Goal: Information Seeking & Learning: Learn about a topic

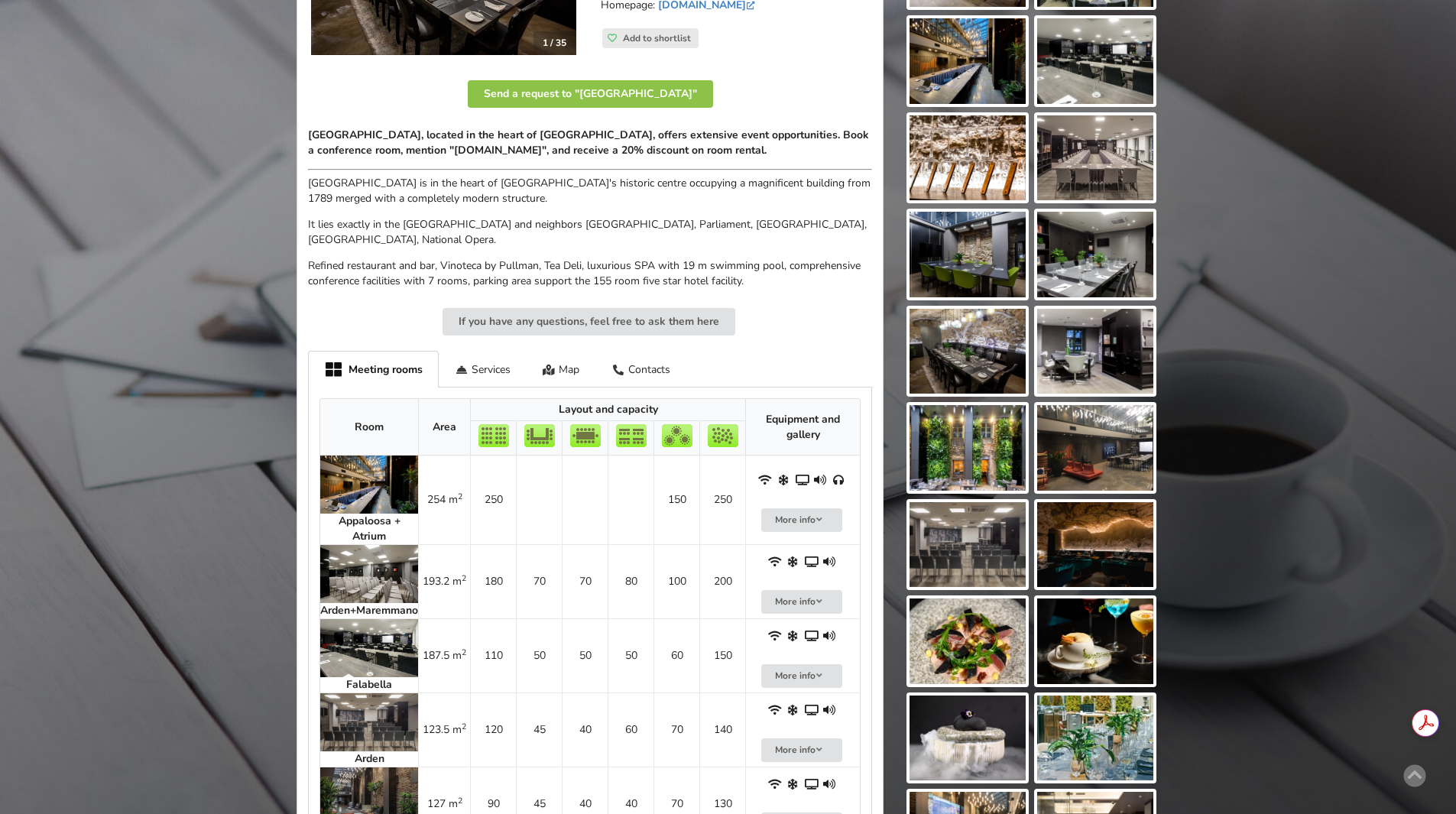
scroll to position [382, 0]
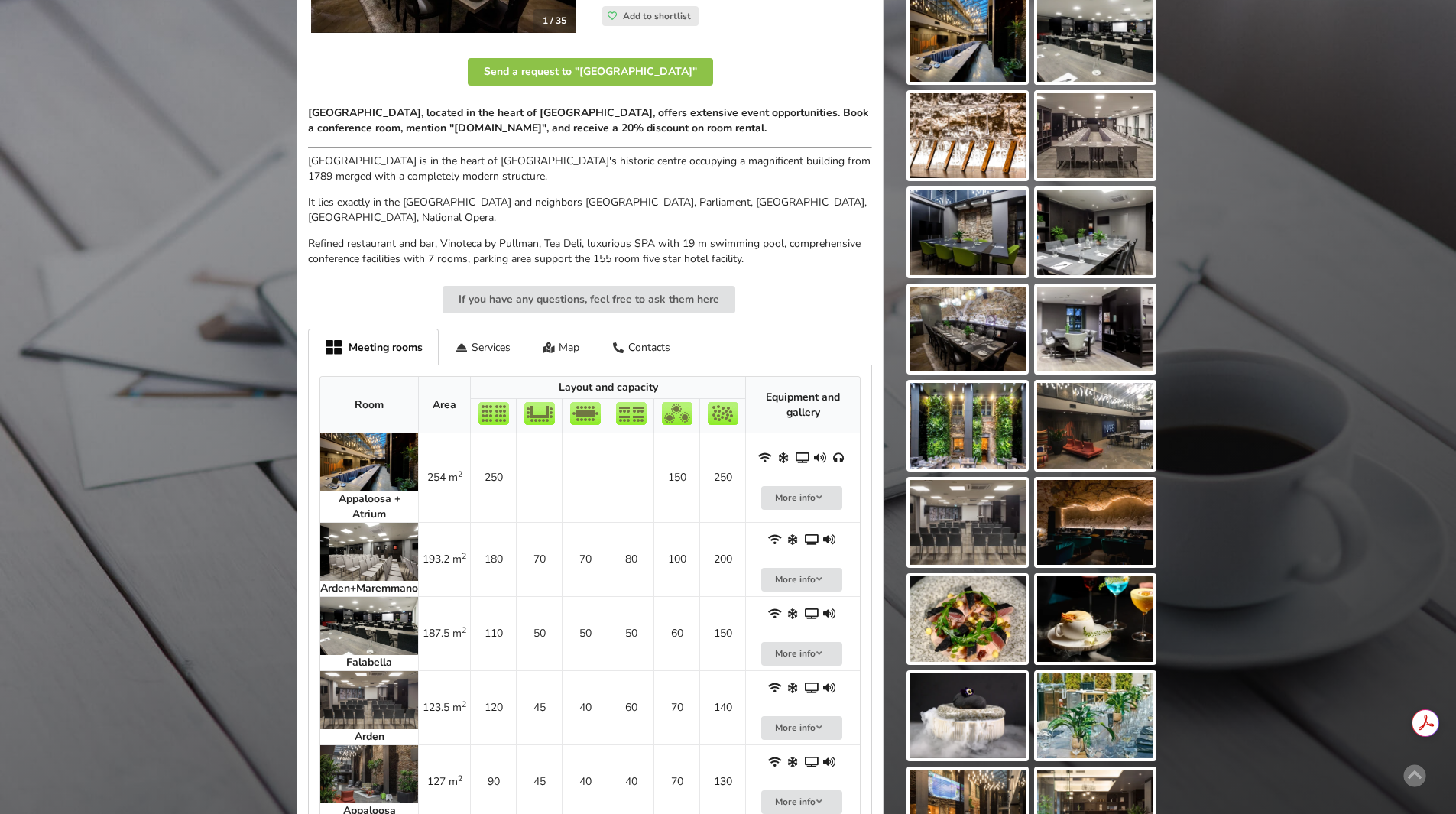
click at [357, 480] on img at bounding box center [368, 463] width 98 height 58
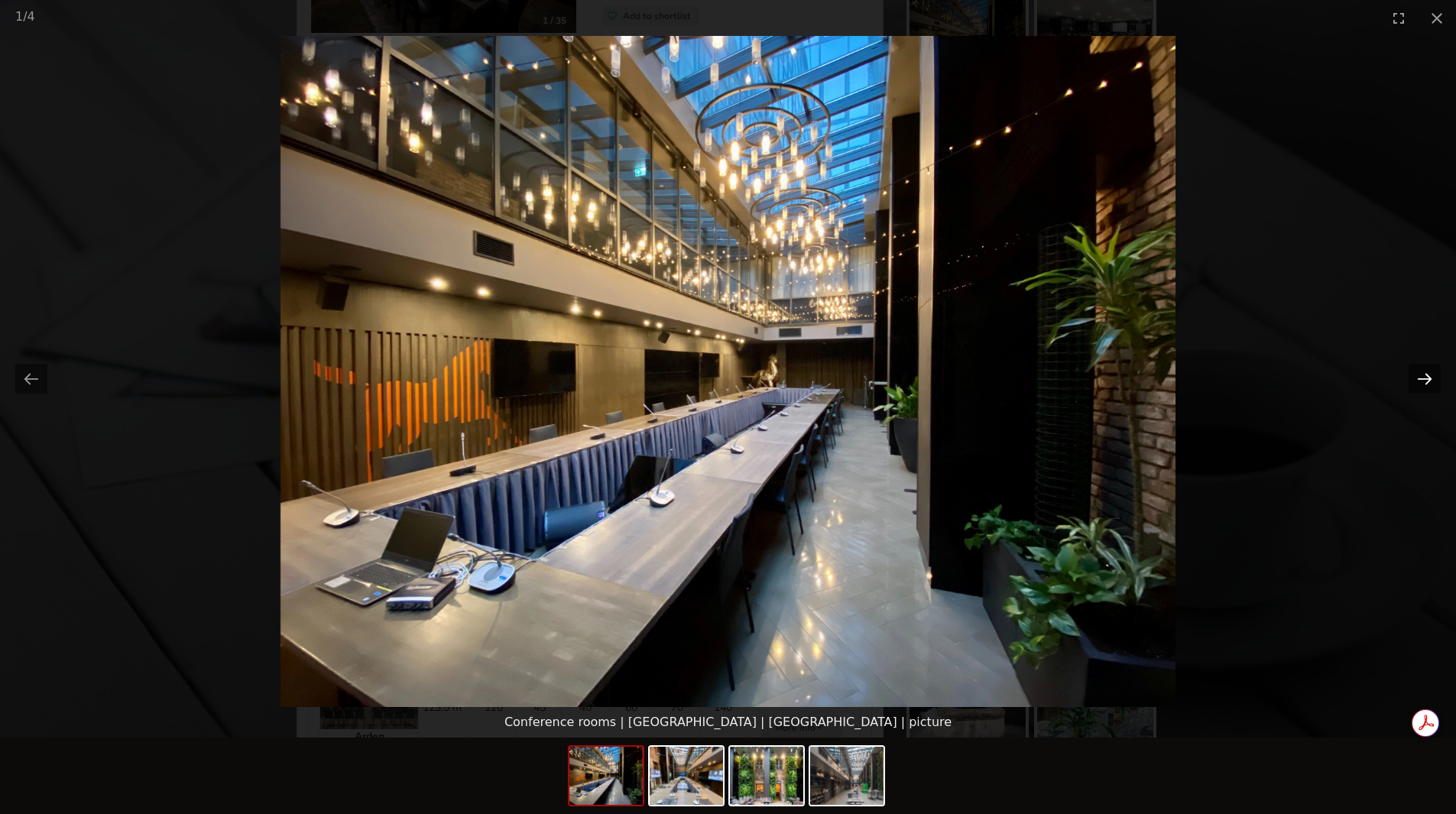
click at [1424, 375] on button "Next slide" at bounding box center [1425, 378] width 32 height 30
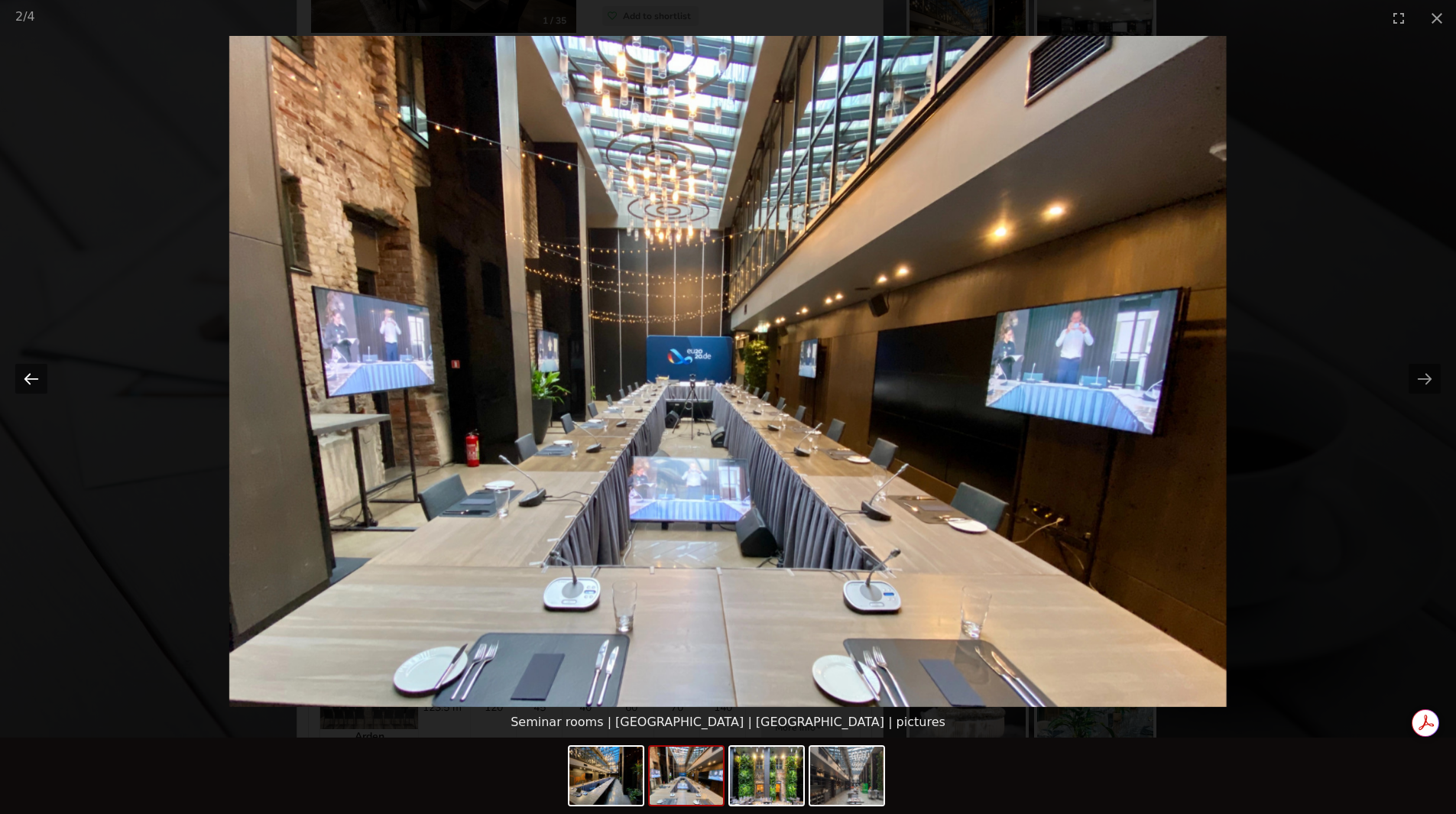
click at [31, 380] on button "Previous slide" at bounding box center [31, 378] width 32 height 30
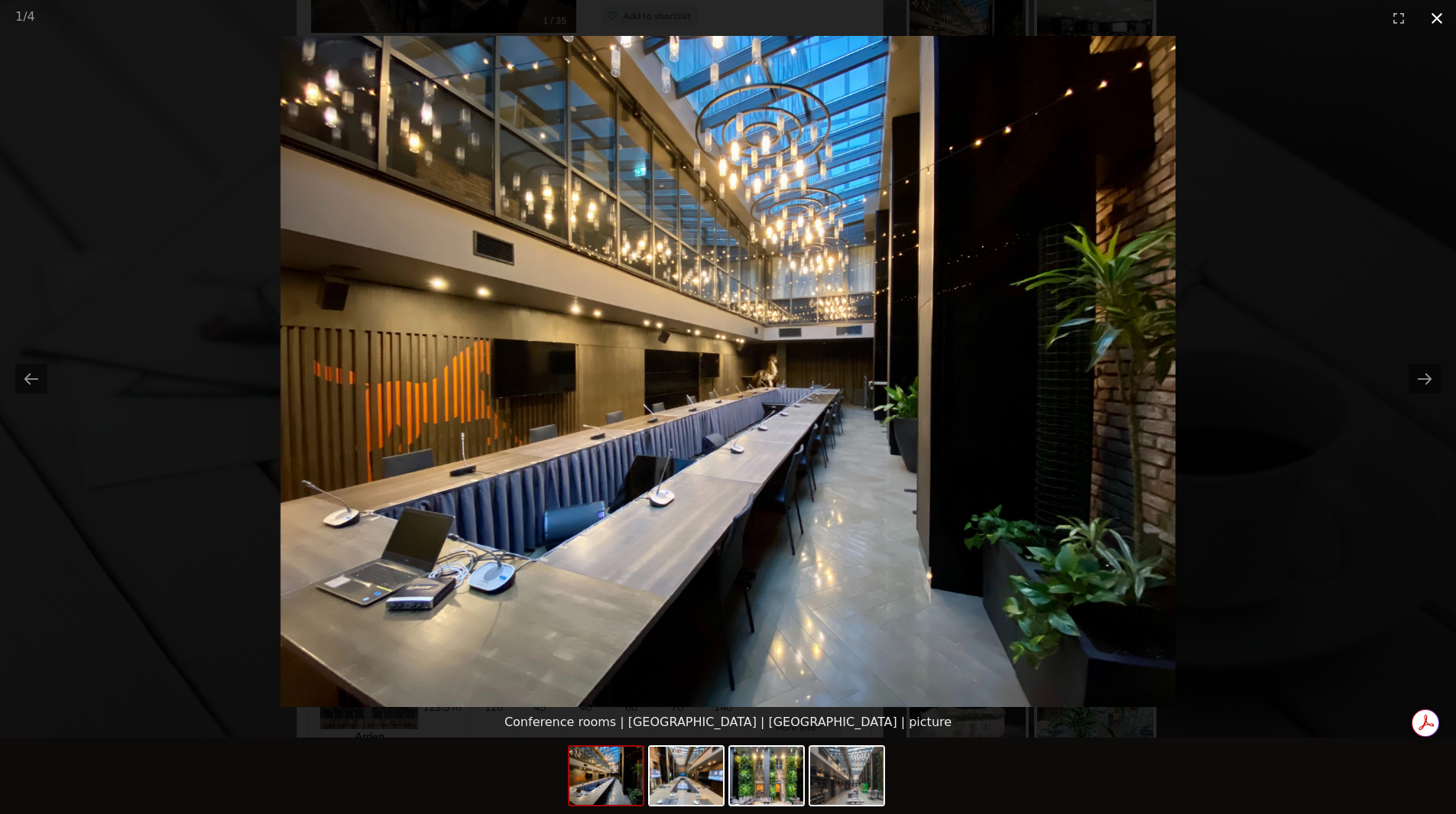
click at [1430, 19] on button "Close gallery" at bounding box center [1436, 18] width 38 height 36
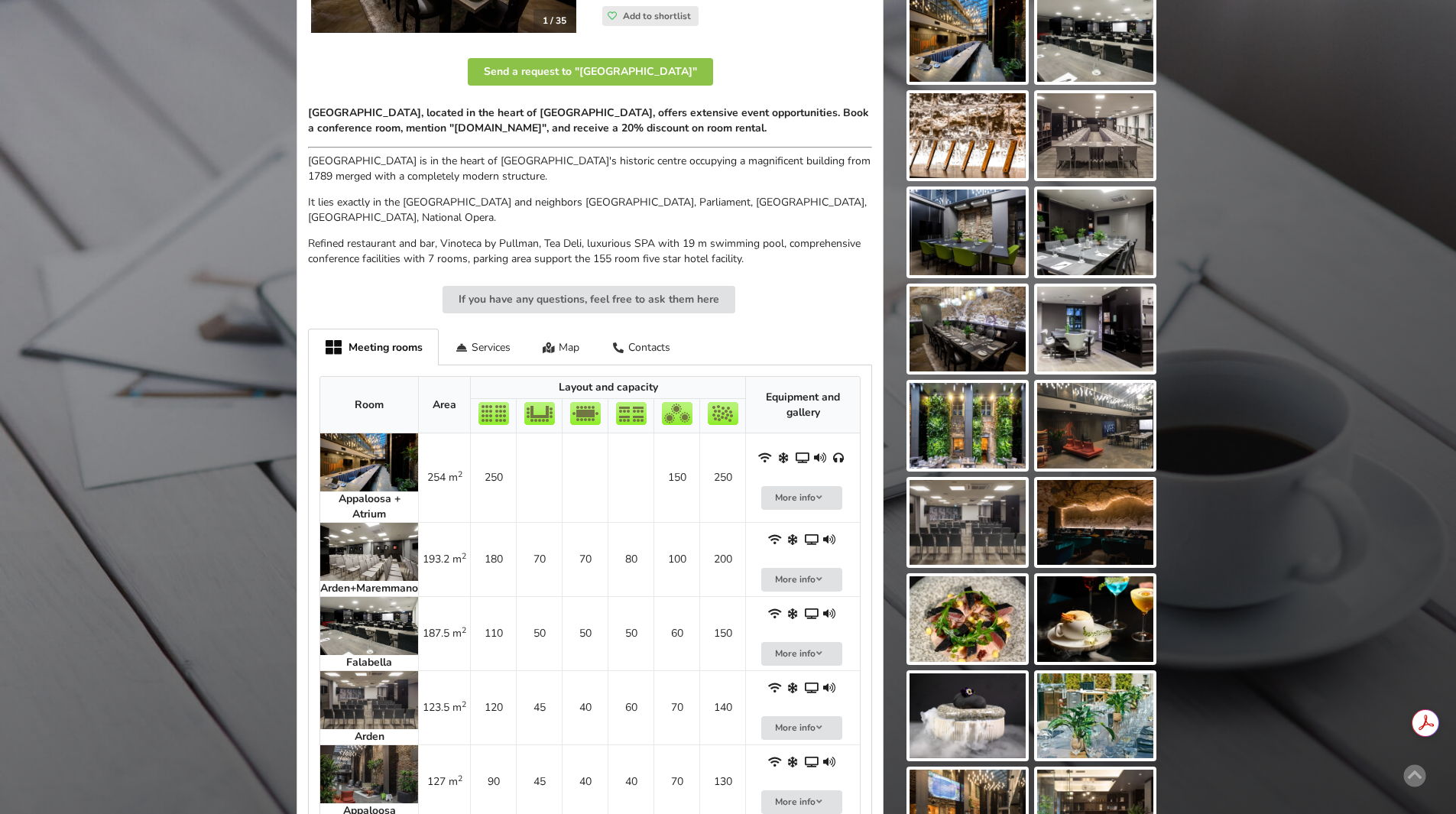
click at [370, 461] on img at bounding box center [368, 463] width 98 height 58
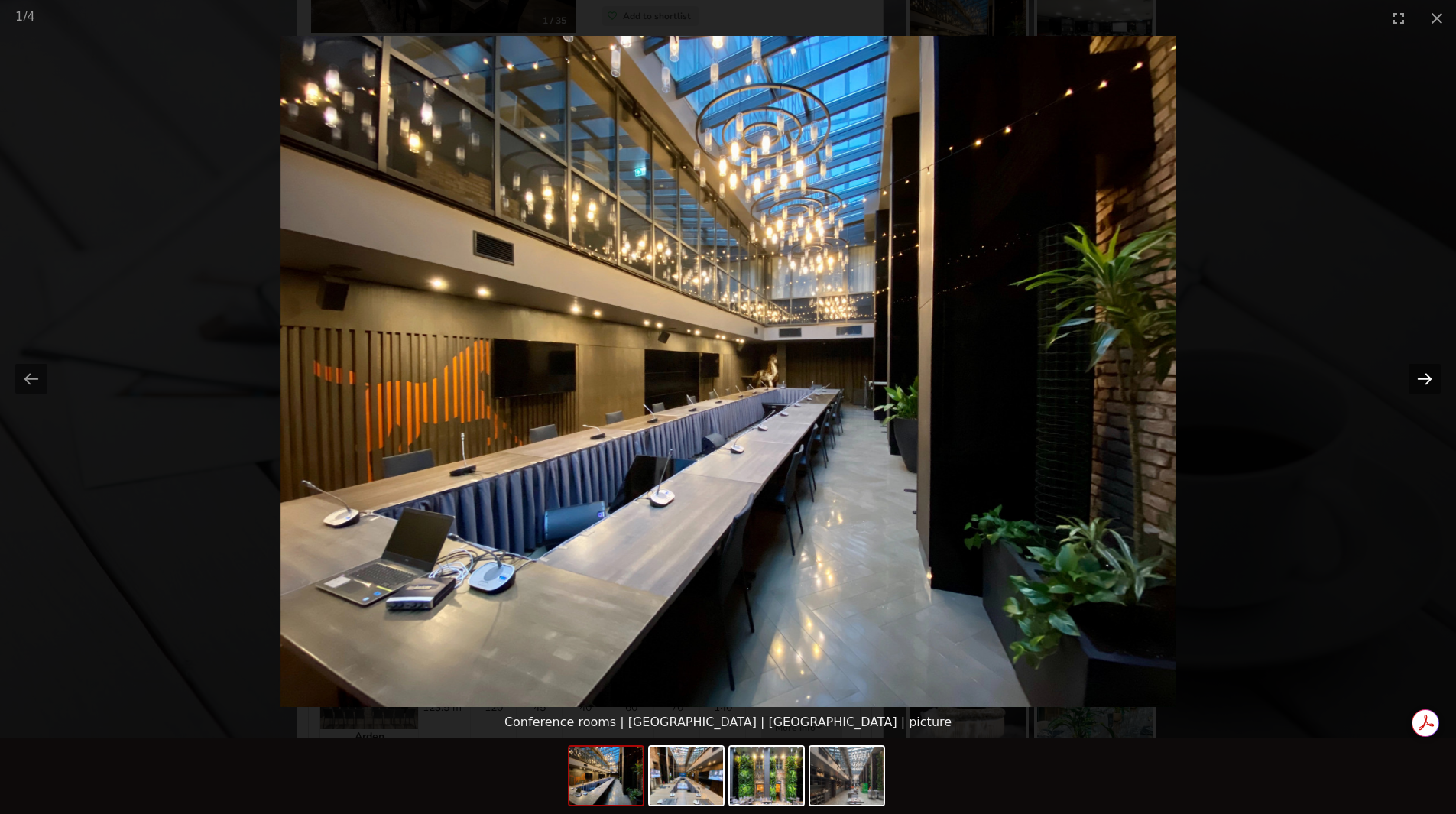
click at [1421, 380] on button "Next slide" at bounding box center [1425, 378] width 32 height 30
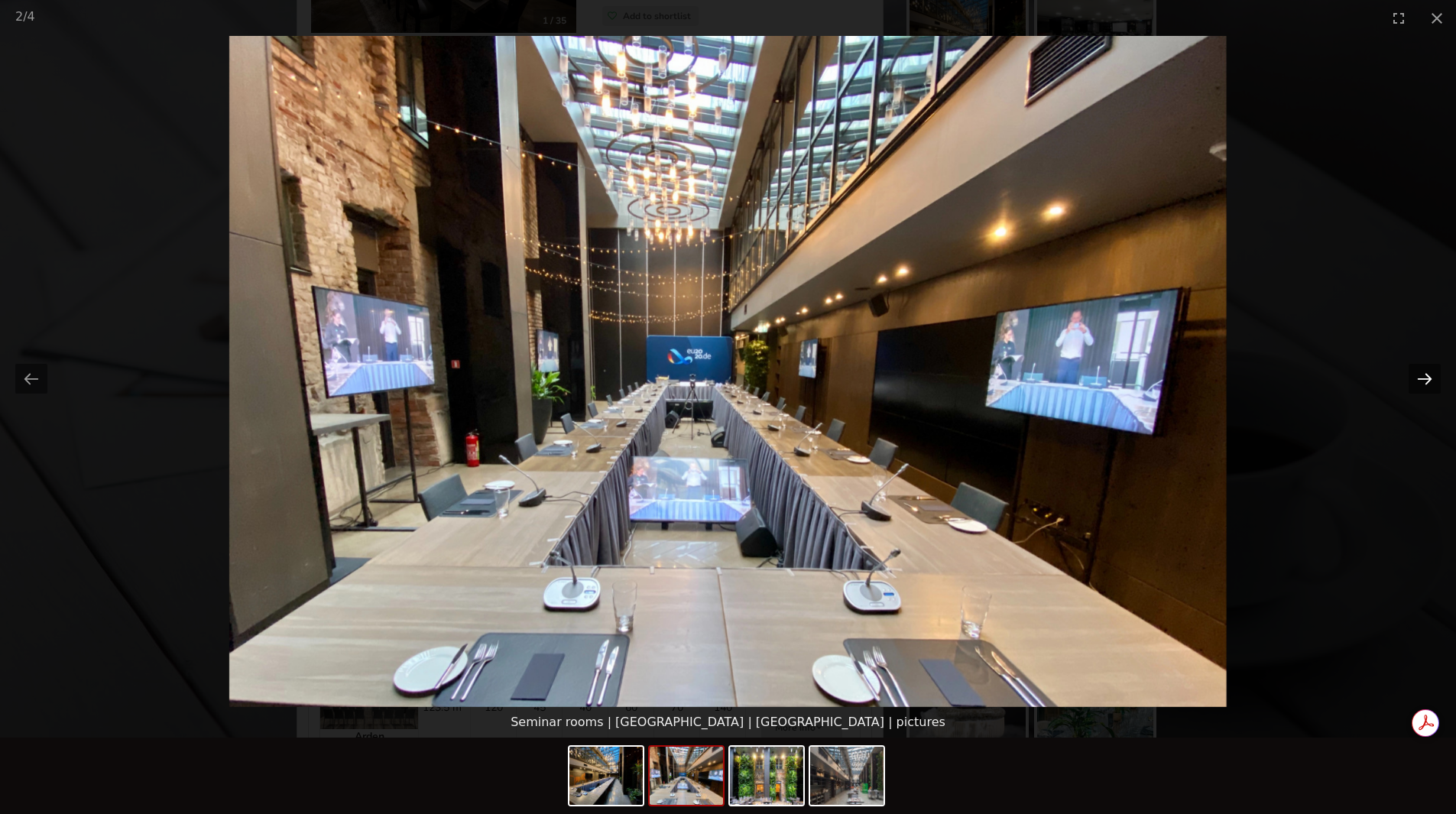
click at [1421, 380] on button "Next slide" at bounding box center [1425, 378] width 32 height 30
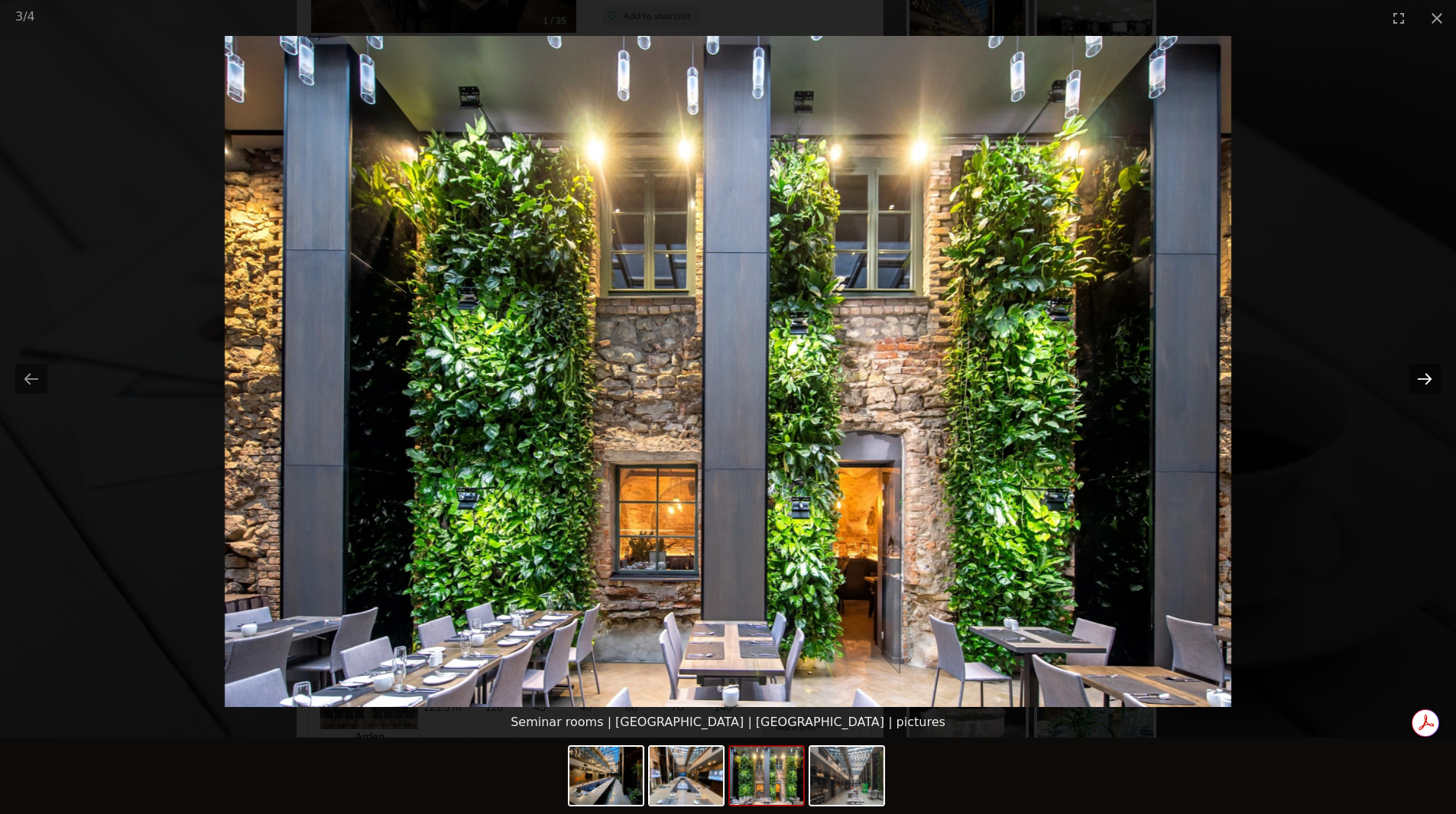
click at [1421, 380] on button "Next slide" at bounding box center [1425, 378] width 32 height 30
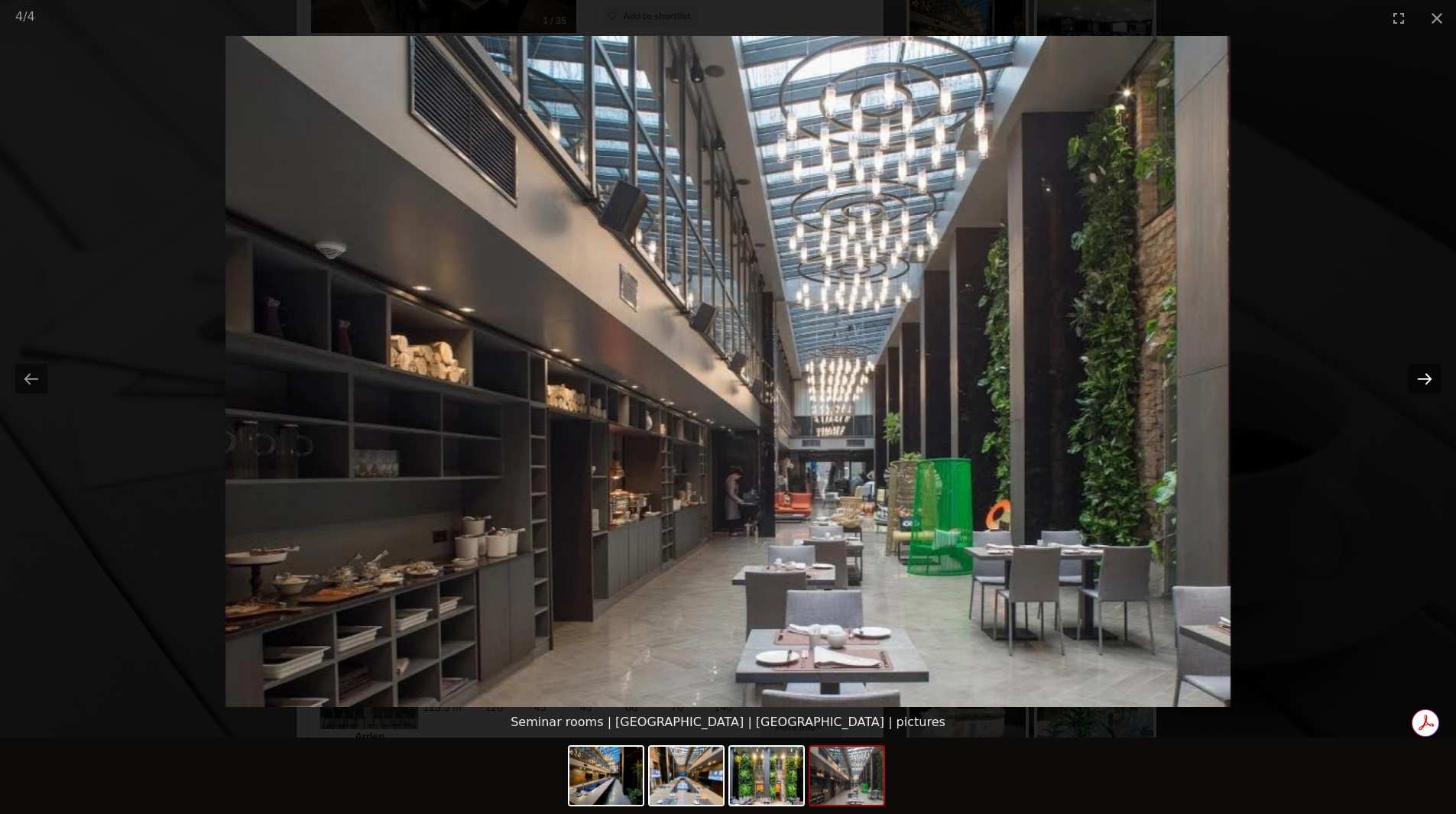
click at [1421, 380] on button "Next slide" at bounding box center [1425, 378] width 32 height 30
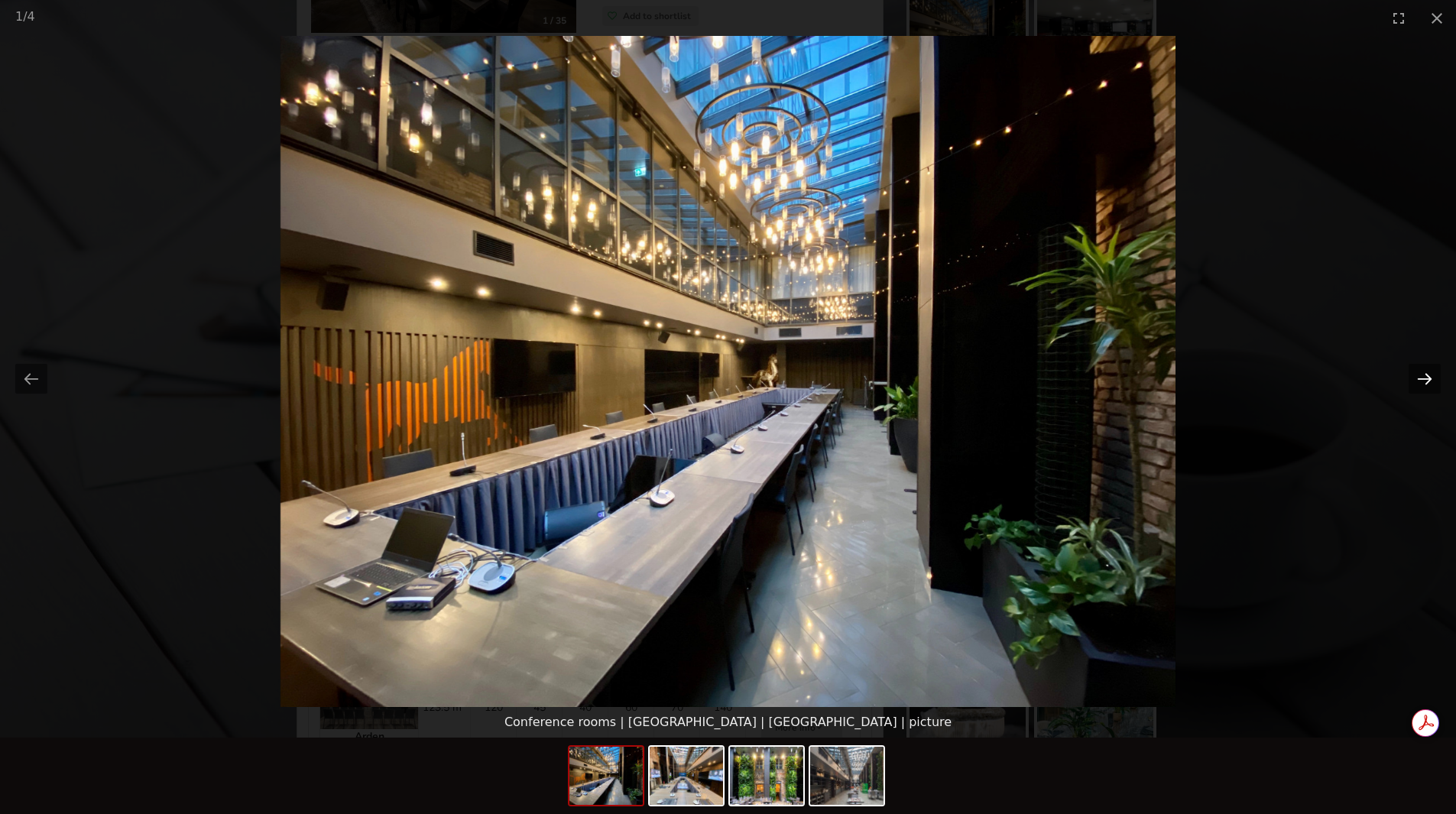
click at [1421, 380] on button "Next slide" at bounding box center [1425, 378] width 32 height 30
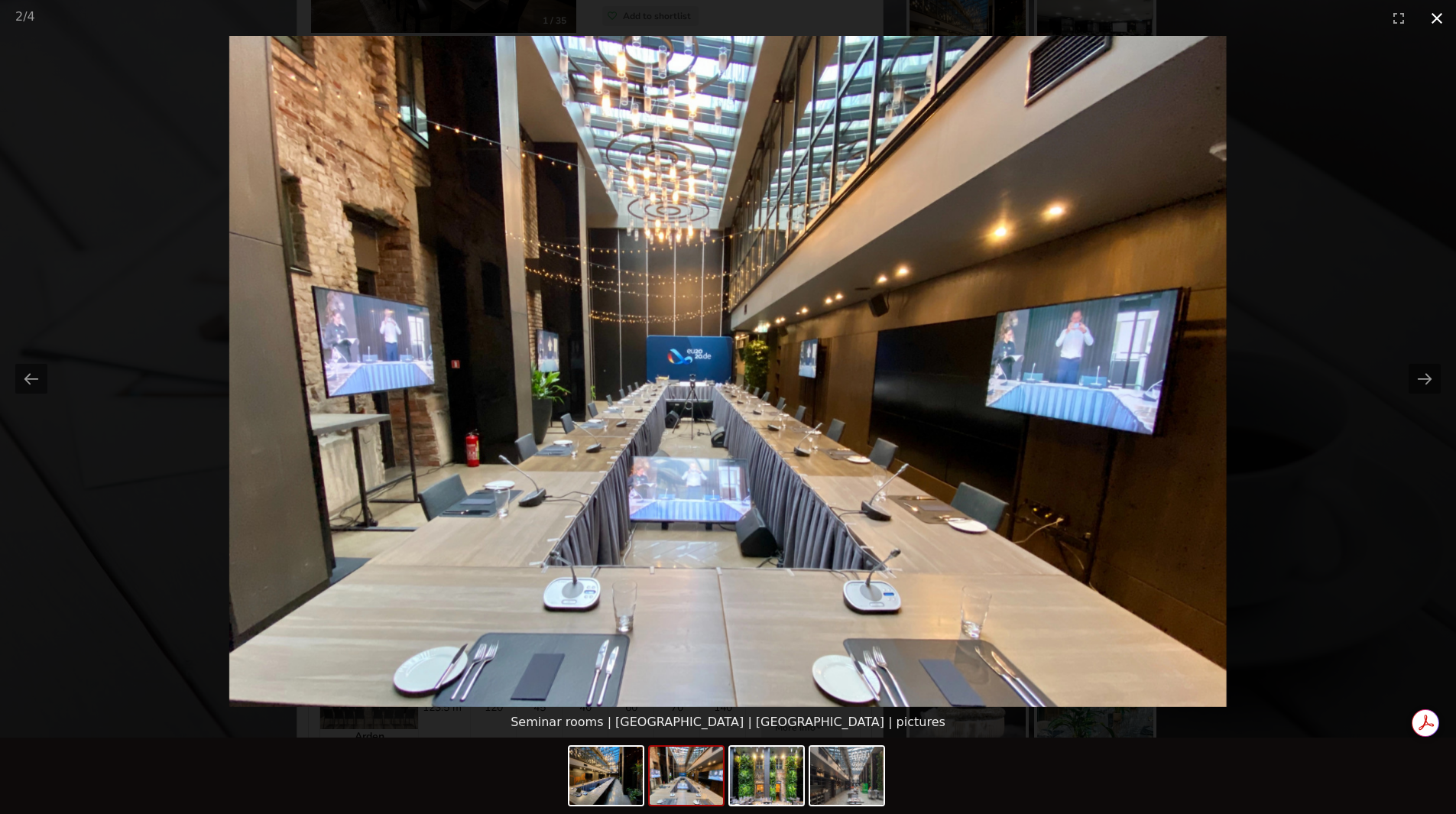
click at [1431, 19] on button "Close gallery" at bounding box center [1436, 18] width 38 height 36
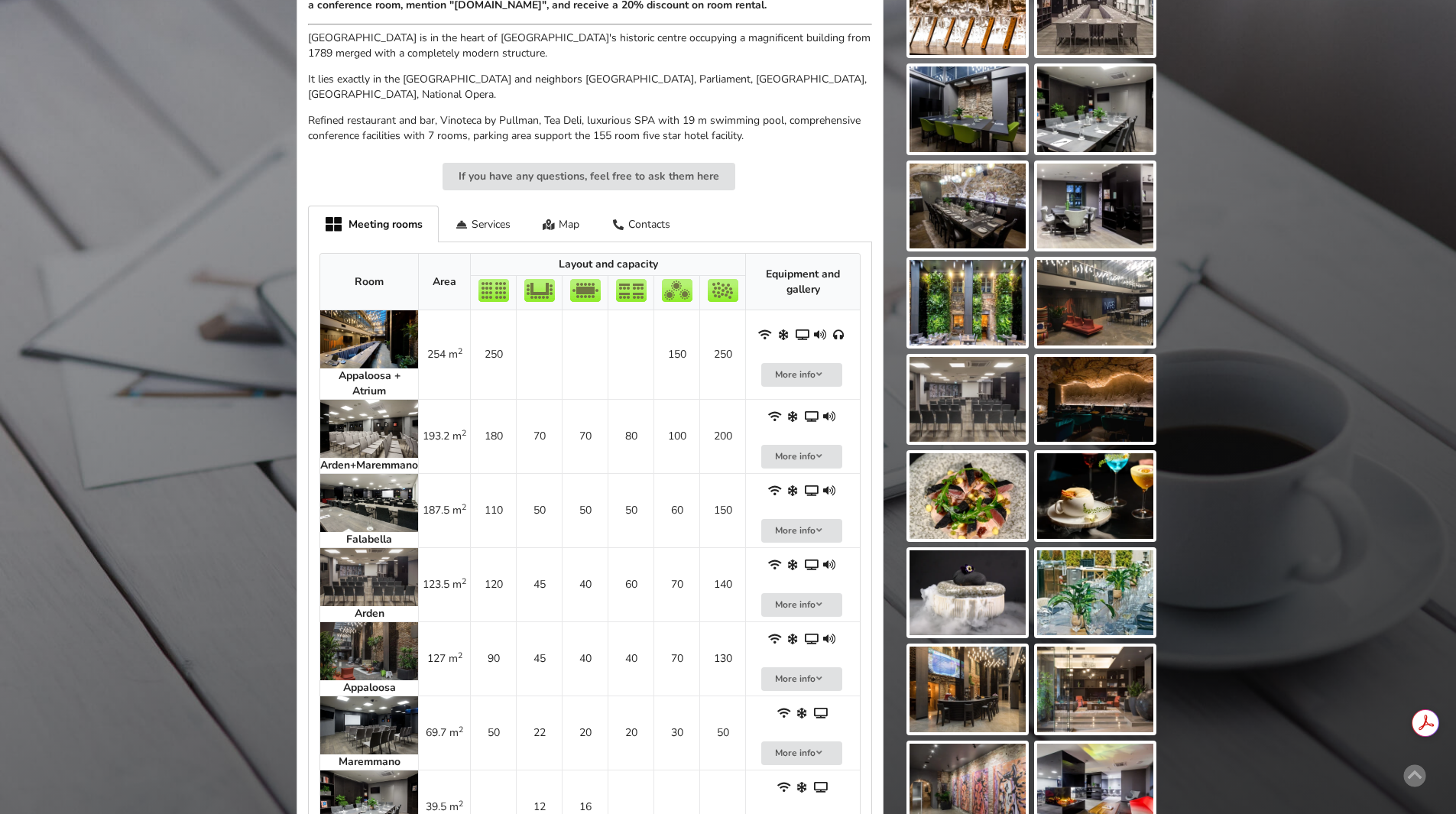
scroll to position [611, 0]
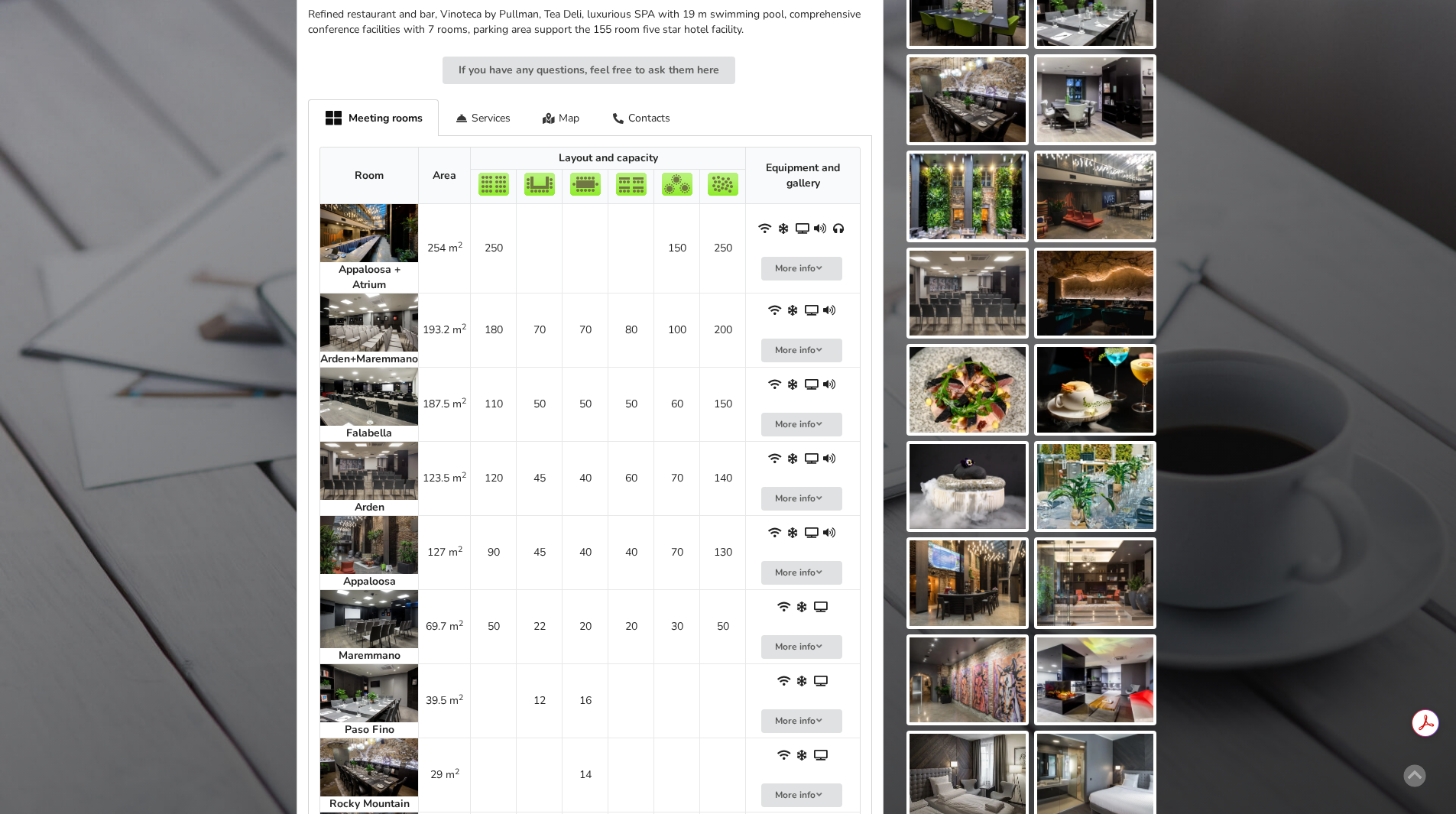
click at [369, 305] on img at bounding box center [368, 322] width 98 height 58
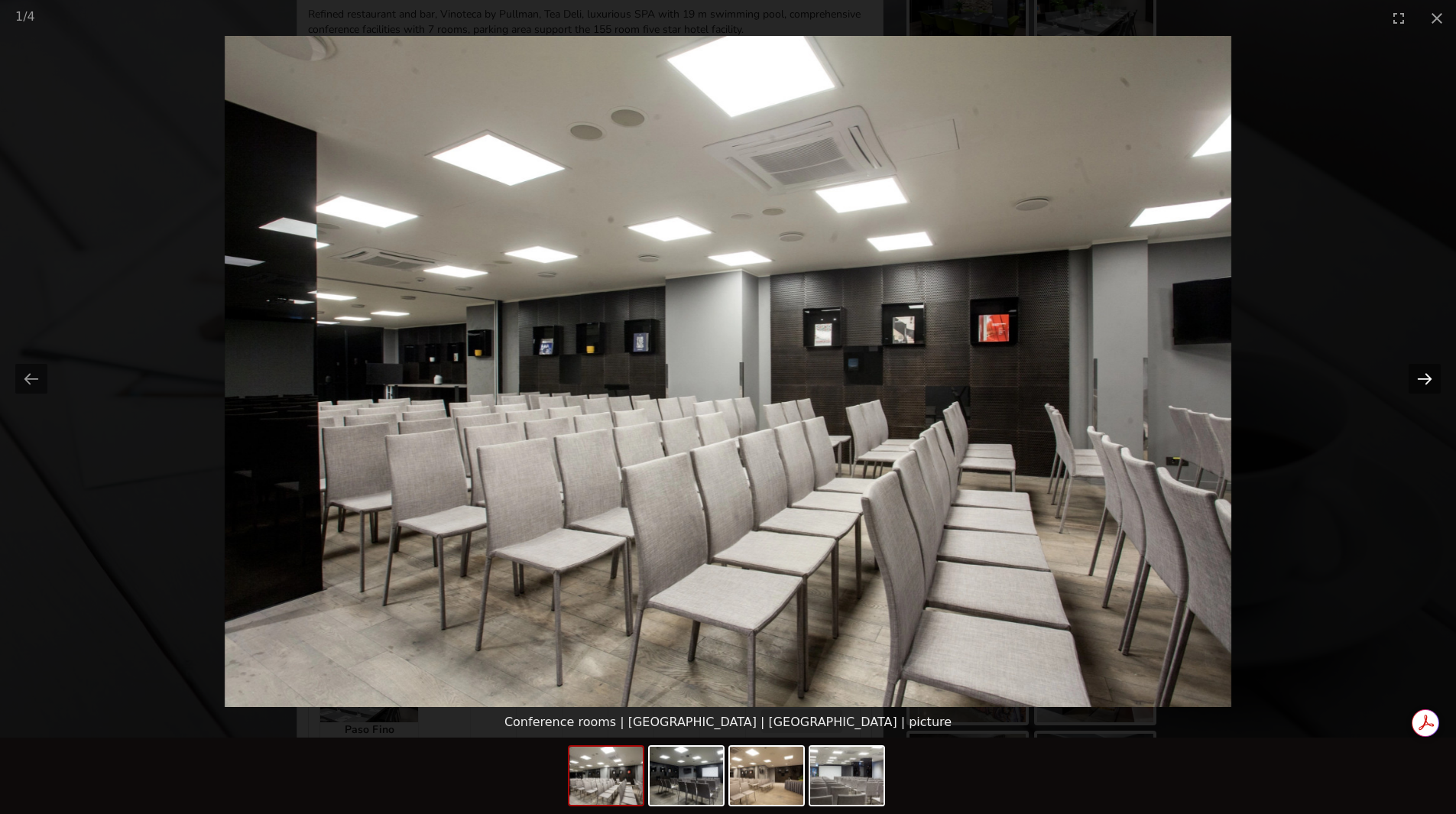
click at [1429, 376] on button "Next slide" at bounding box center [1425, 378] width 32 height 30
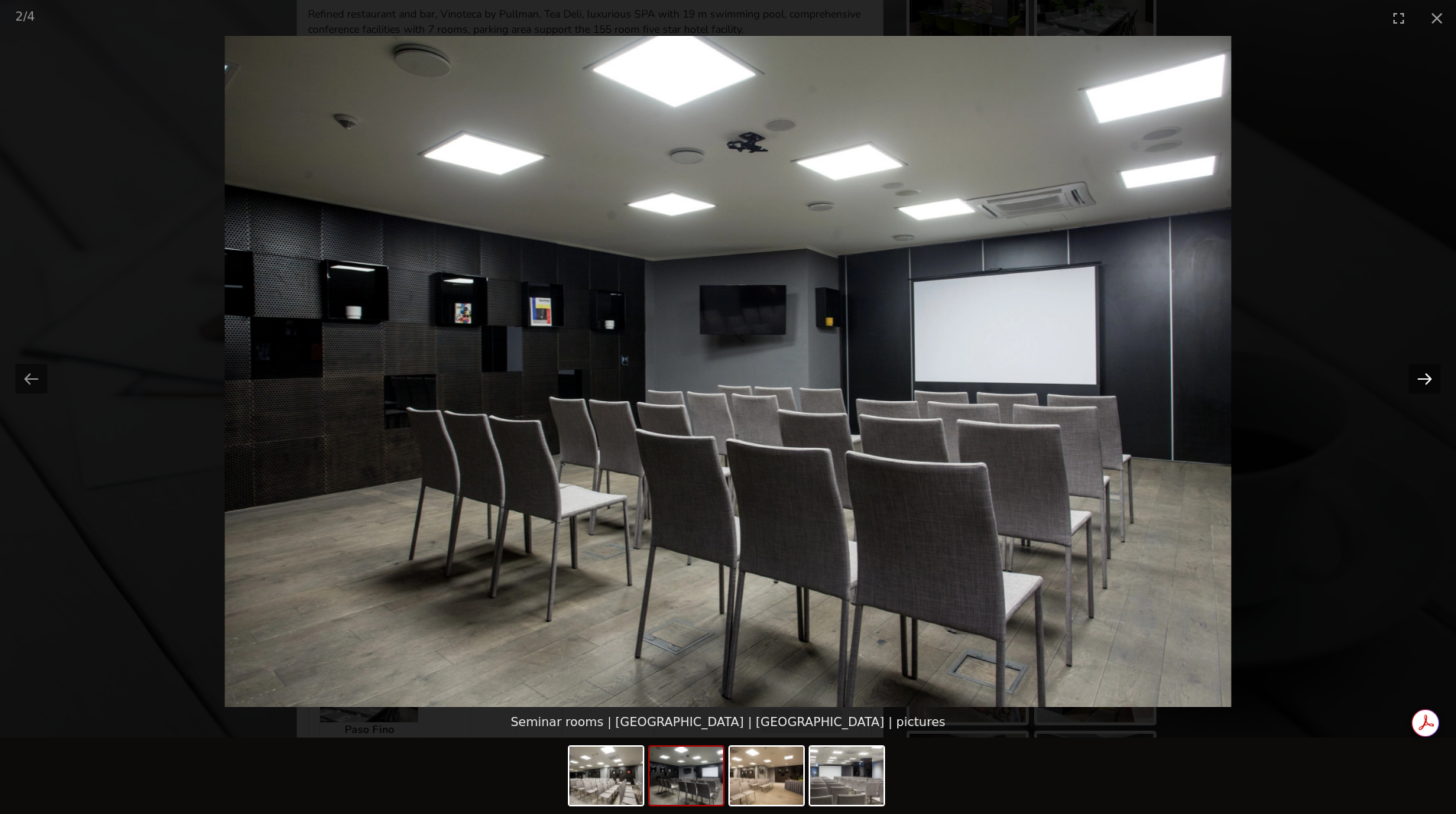
click at [1425, 380] on button "Next slide" at bounding box center [1425, 378] width 32 height 30
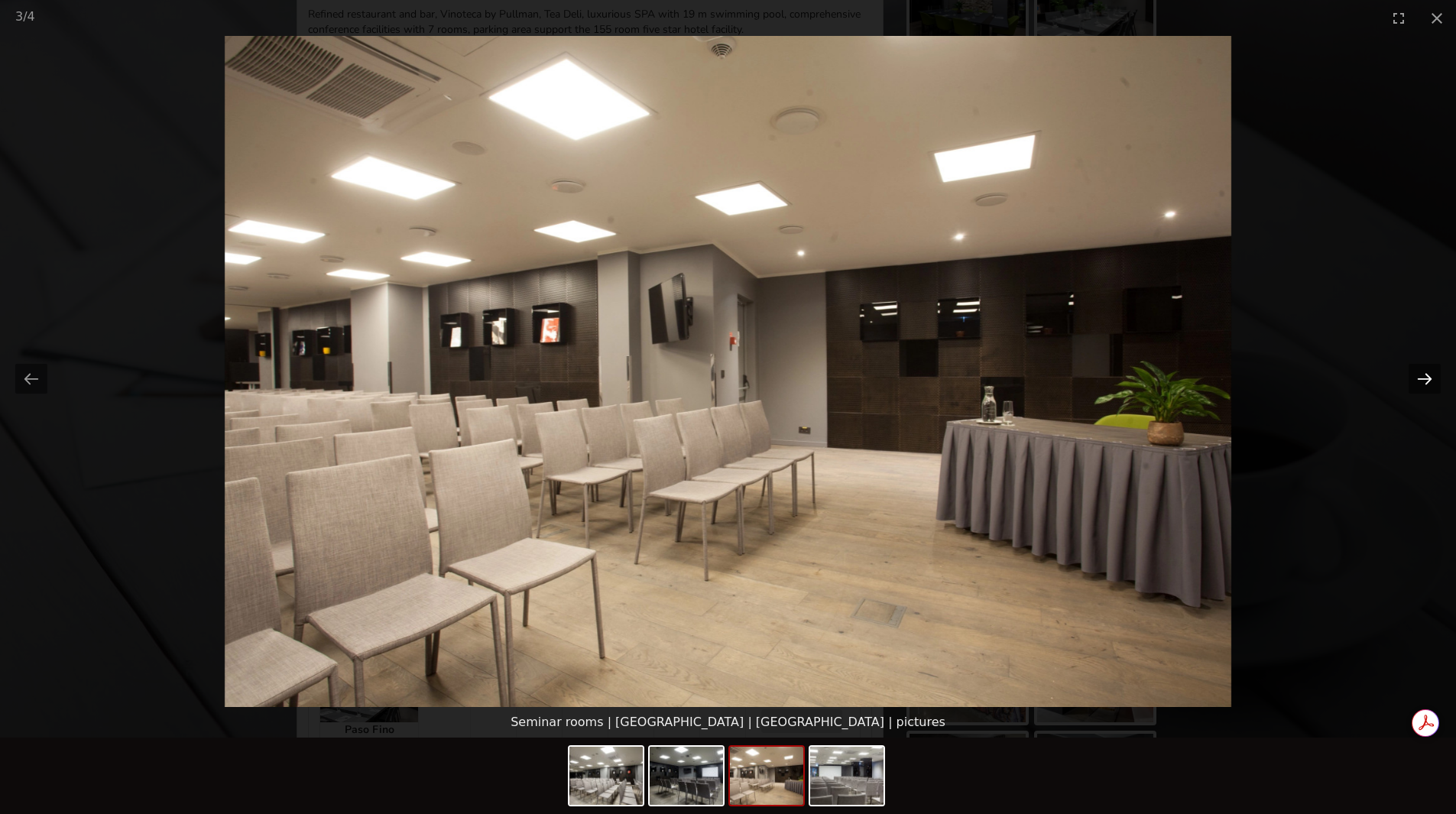
click at [1425, 380] on button "Next slide" at bounding box center [1425, 378] width 32 height 30
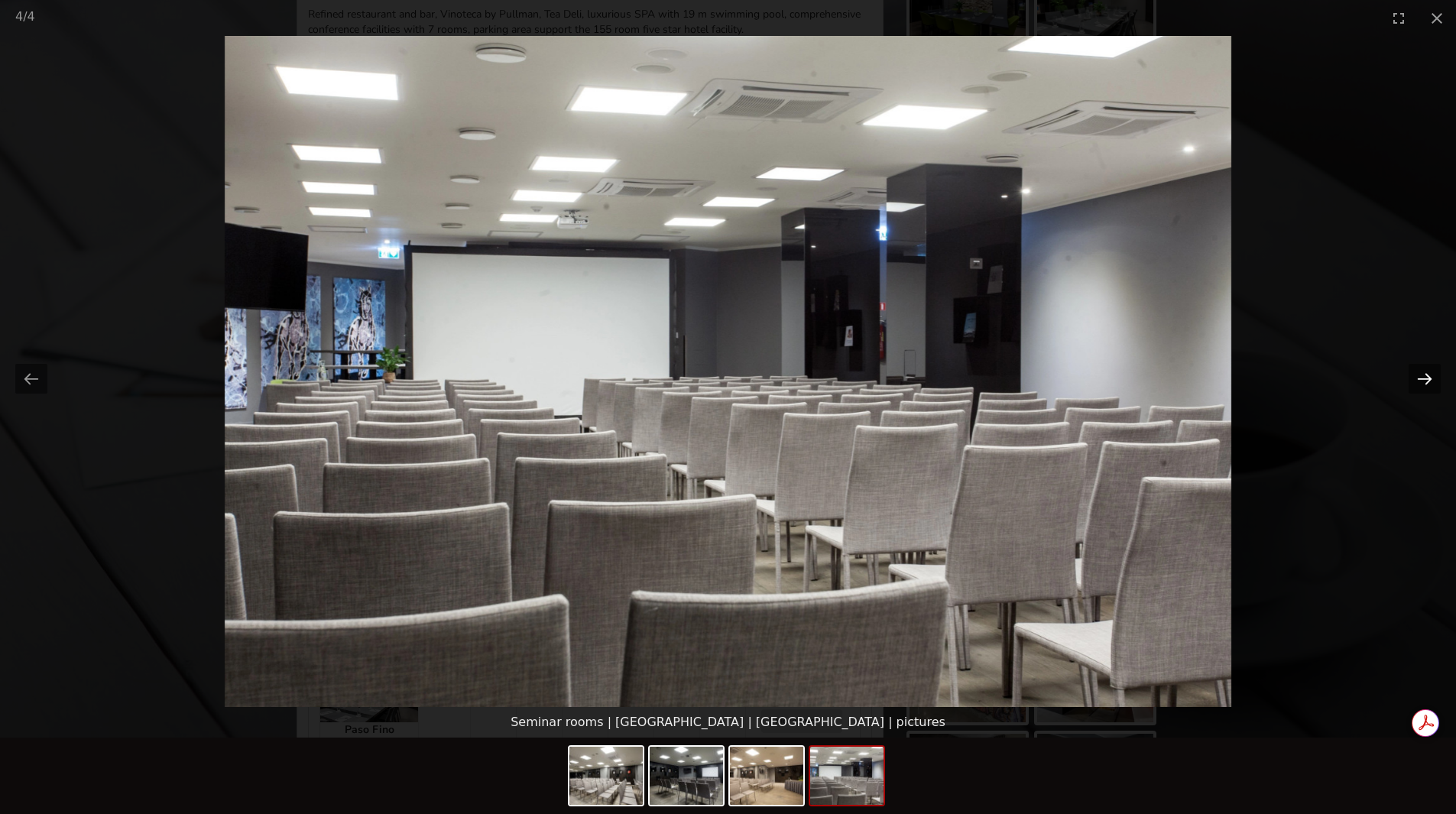
click at [1425, 380] on button "Next slide" at bounding box center [1425, 378] width 32 height 30
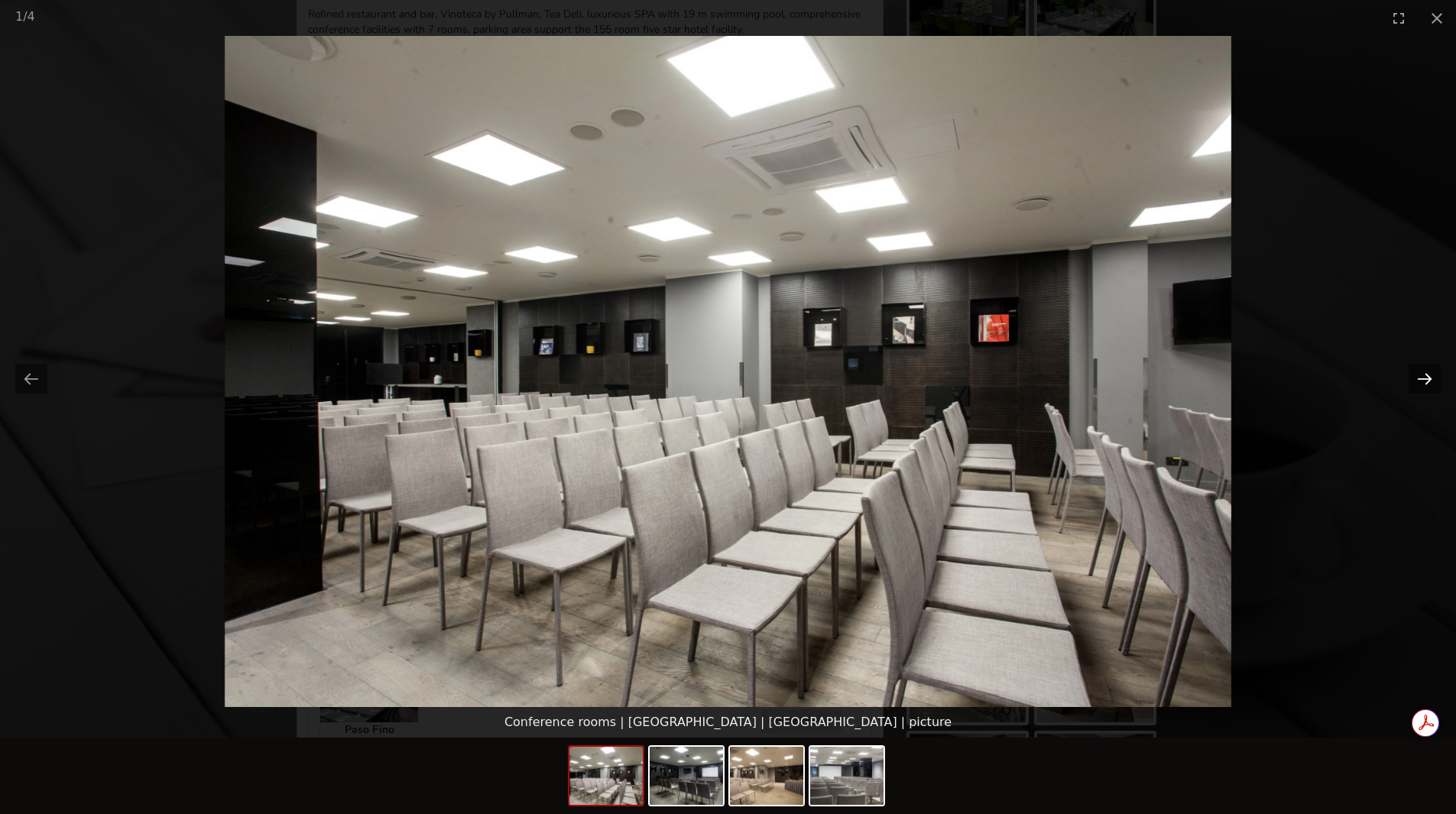
click at [1425, 380] on button "Next slide" at bounding box center [1425, 378] width 32 height 30
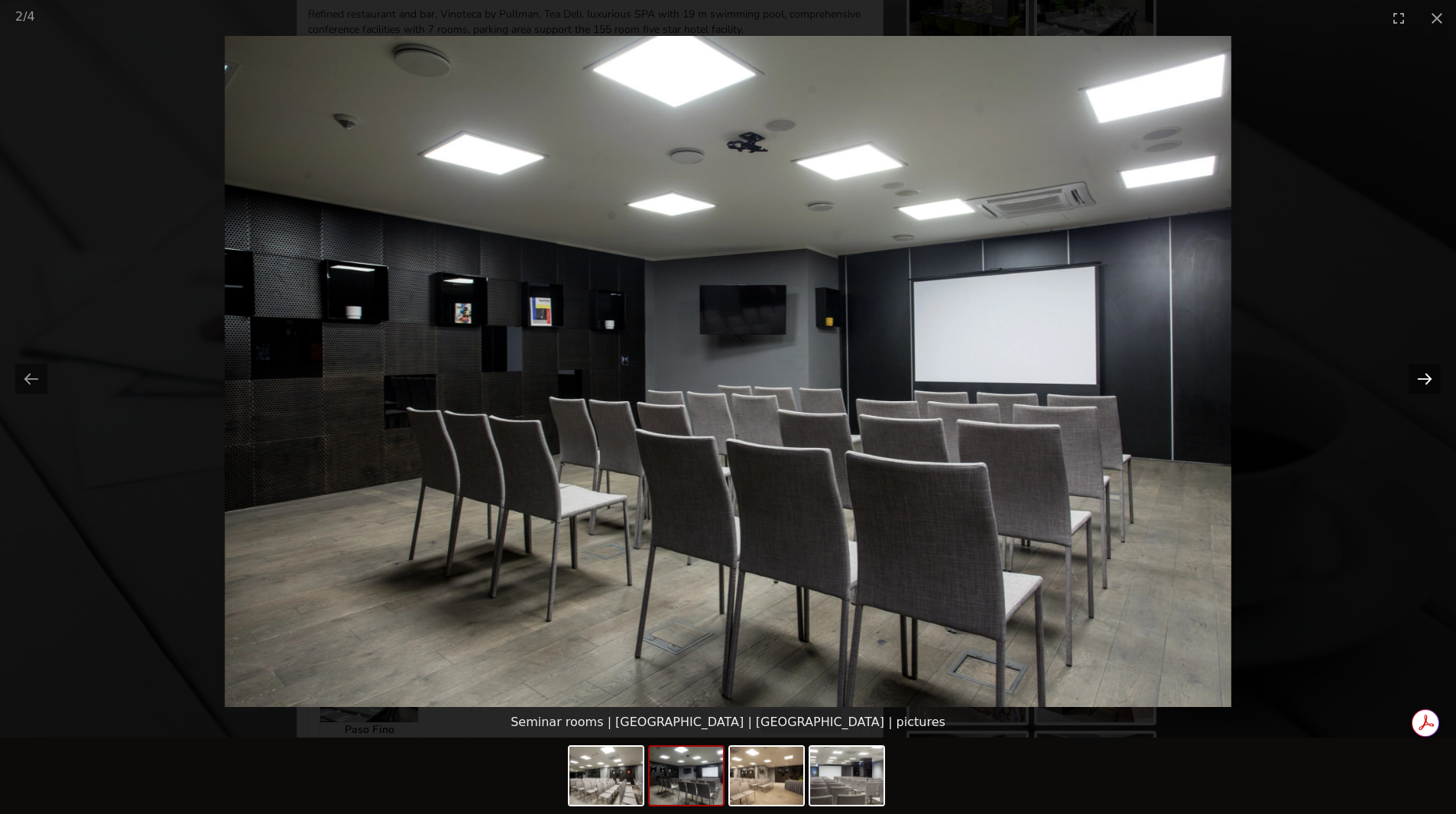
click at [1425, 380] on button "Next slide" at bounding box center [1425, 378] width 32 height 30
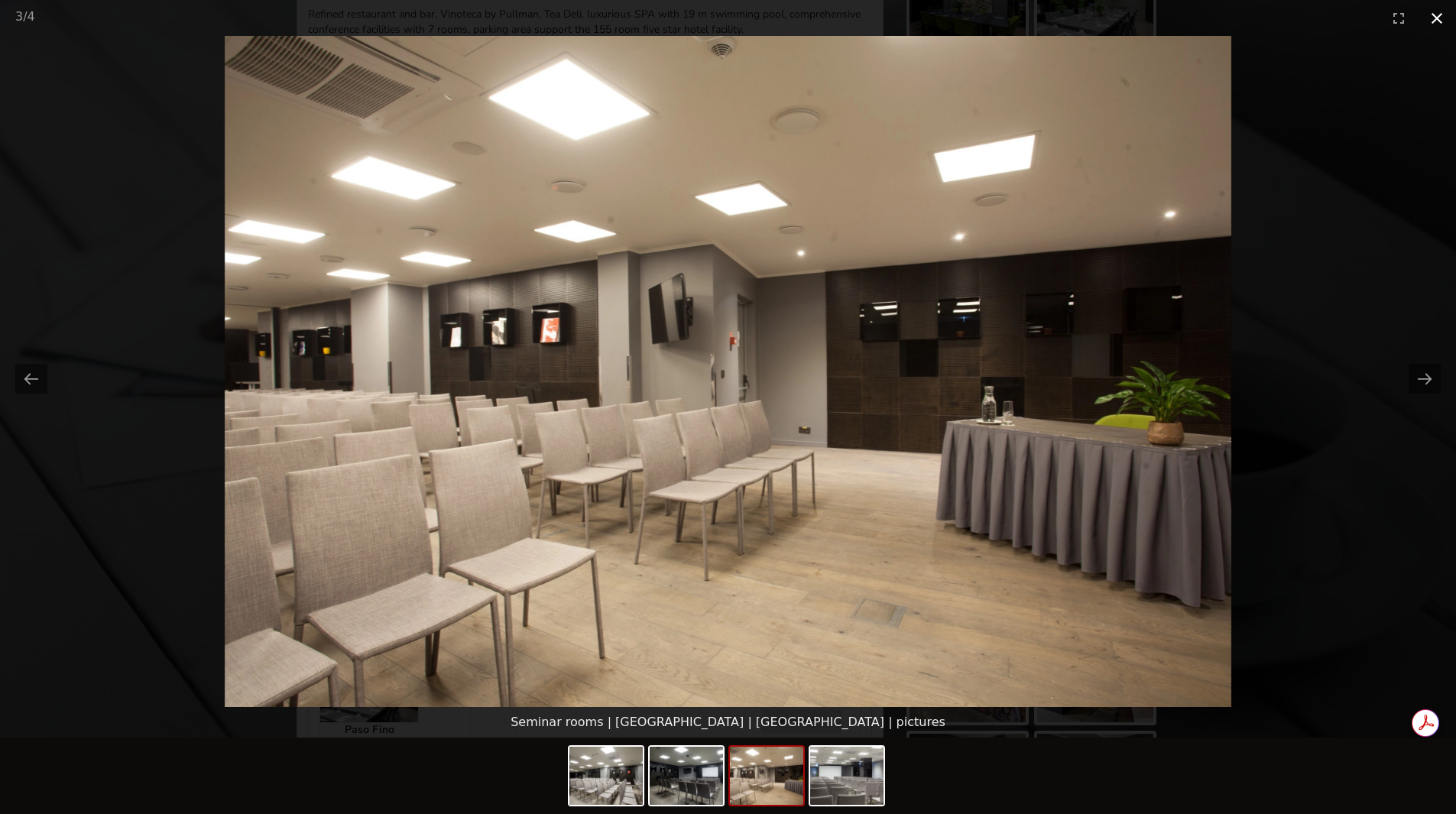
click at [1433, 28] on button "Close gallery" at bounding box center [1436, 18] width 38 height 36
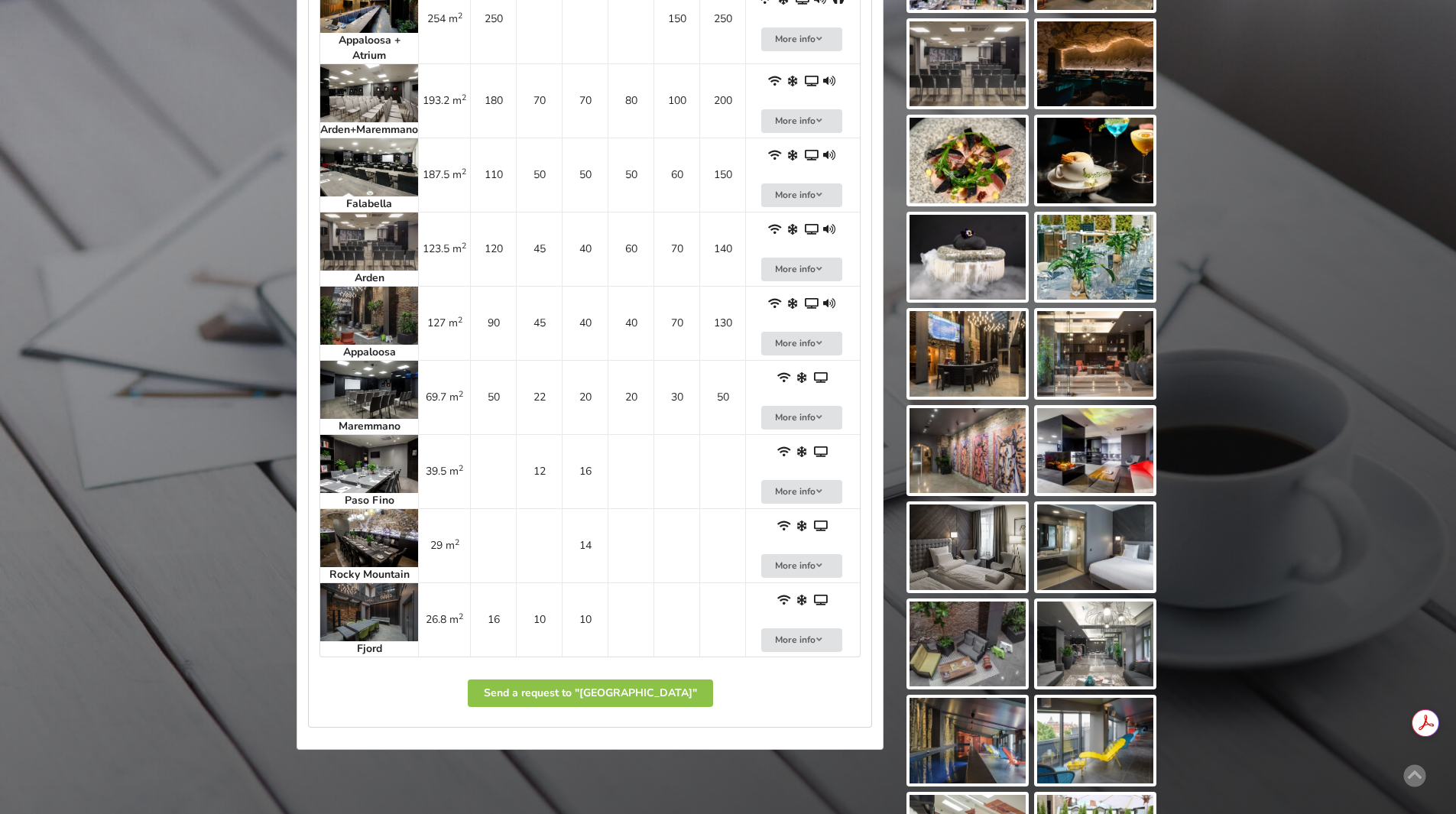
scroll to position [993, 0]
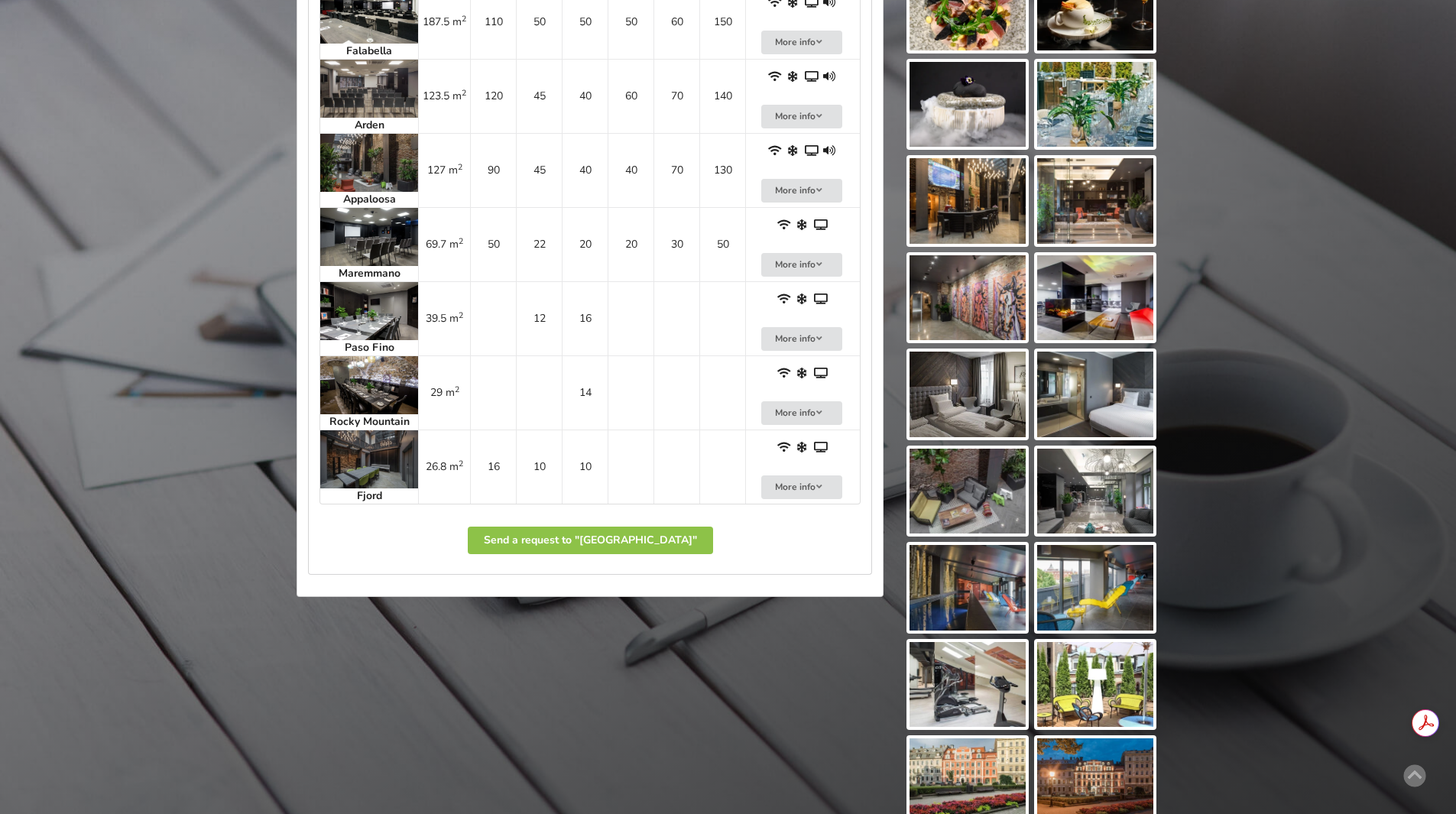
click at [359, 443] on img at bounding box center [368, 459] width 98 height 58
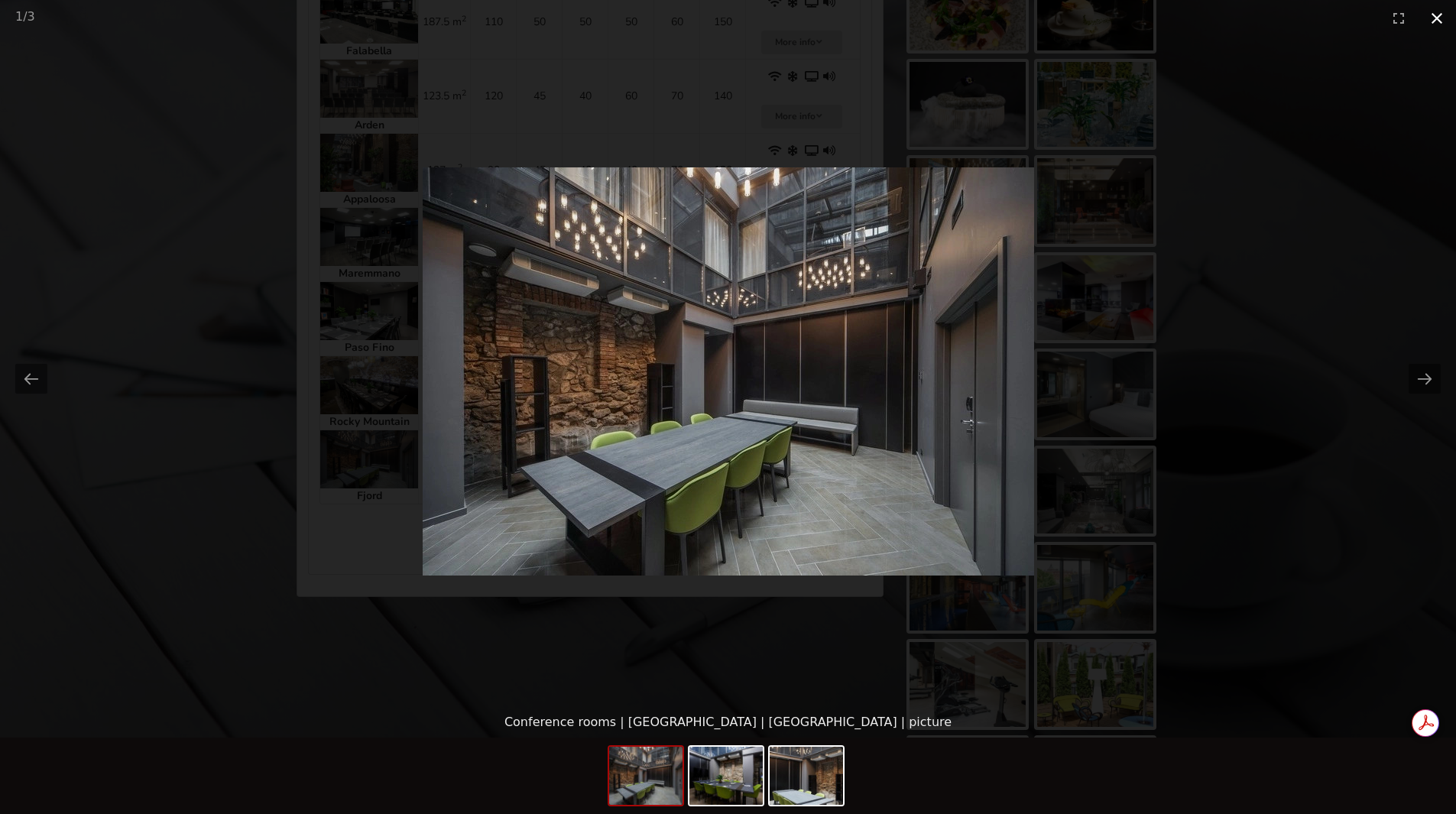
click at [1439, 23] on button "Close gallery" at bounding box center [1436, 18] width 38 height 36
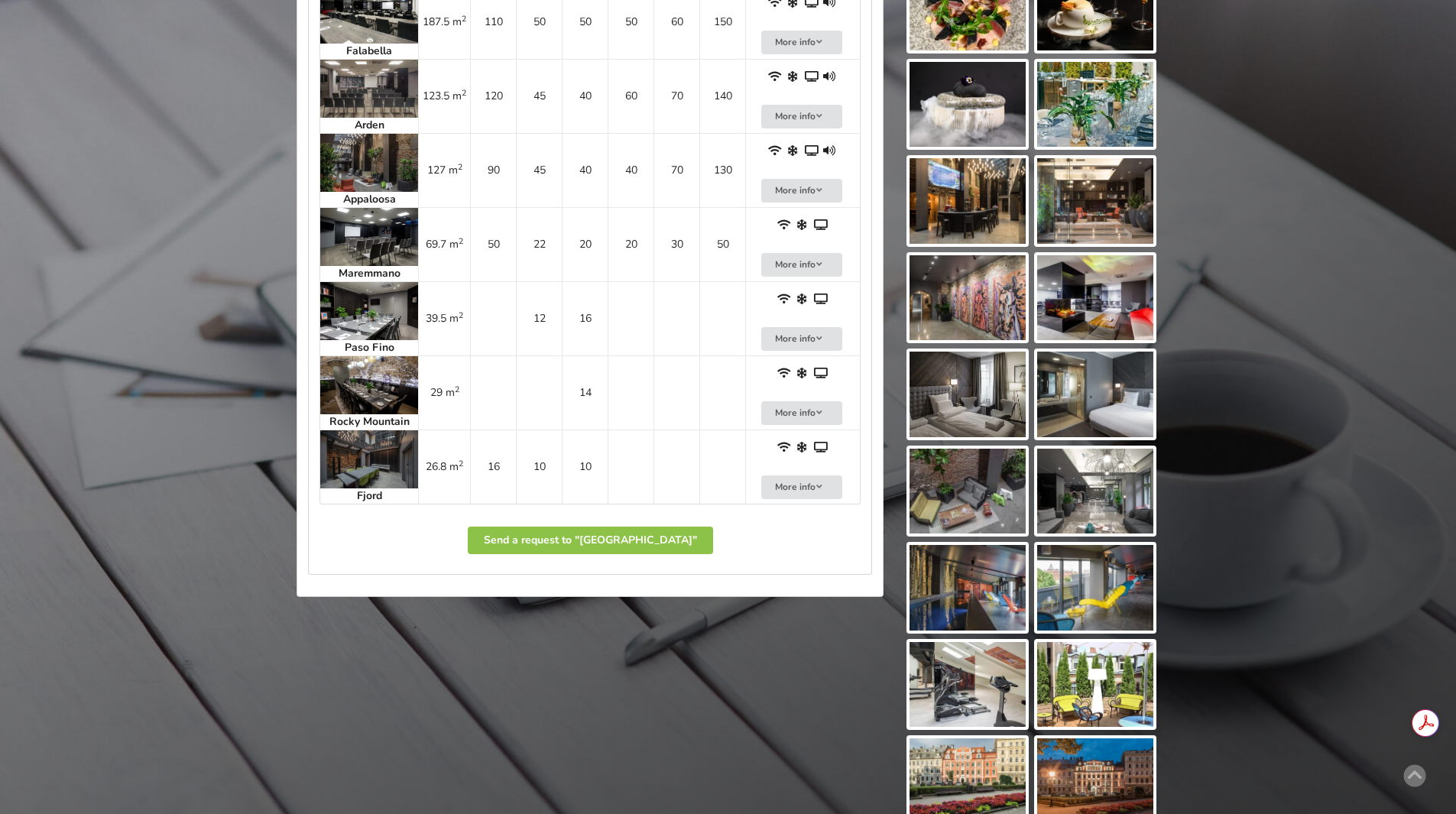
click at [371, 397] on img at bounding box center [368, 385] width 98 height 58
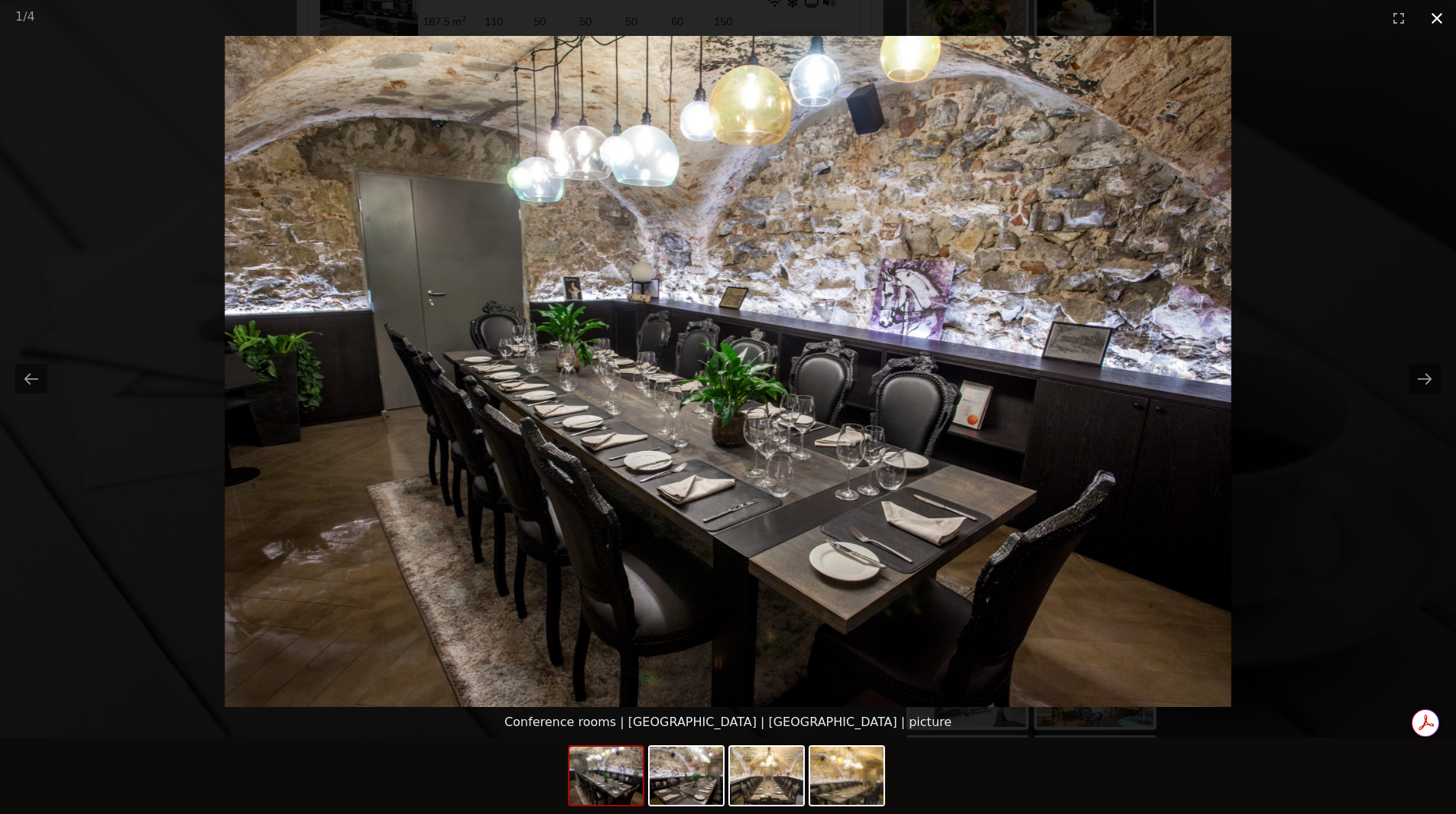
click at [1434, 26] on button "Close gallery" at bounding box center [1436, 18] width 38 height 36
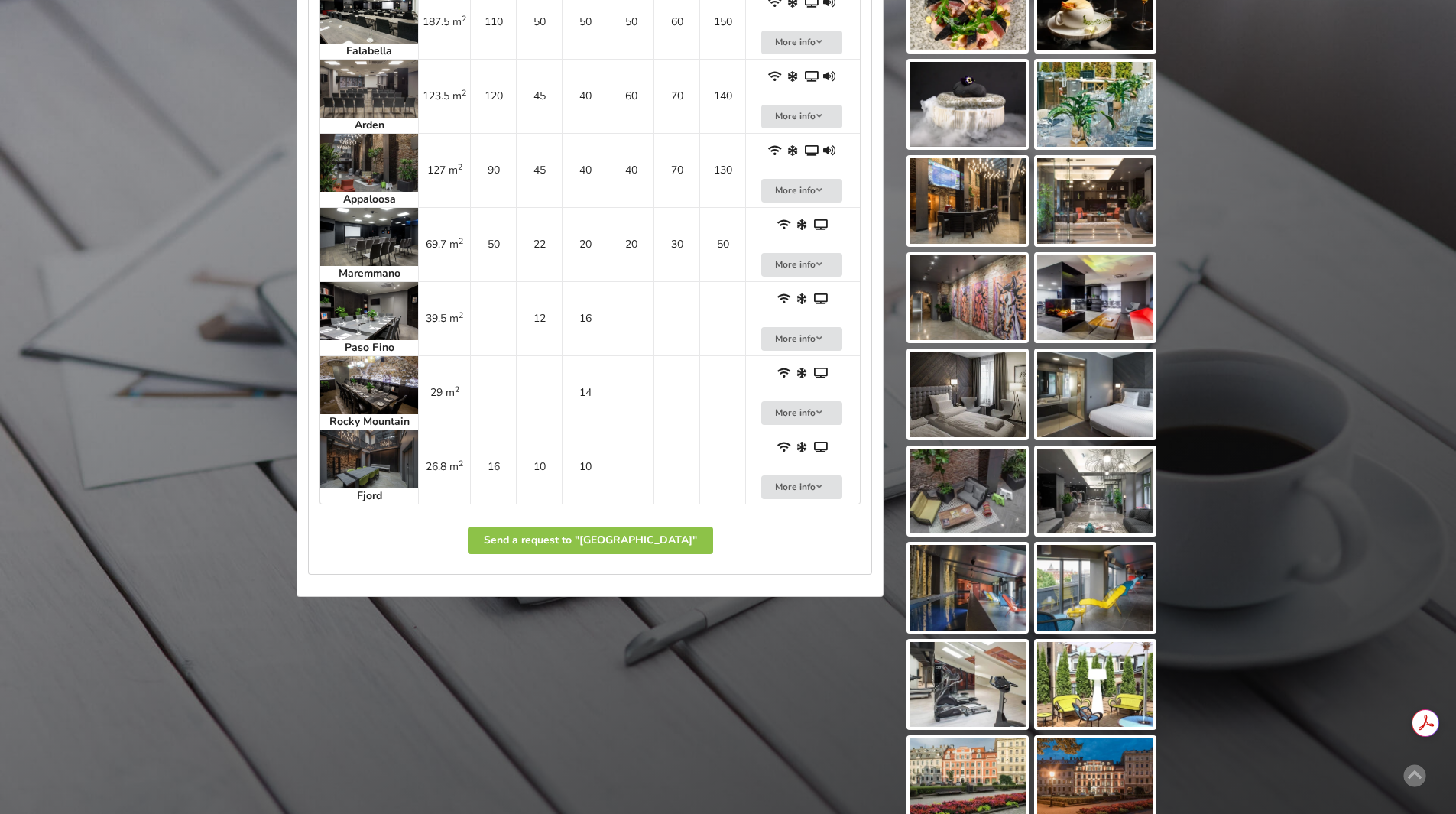
click at [357, 244] on img at bounding box center [368, 237] width 98 height 58
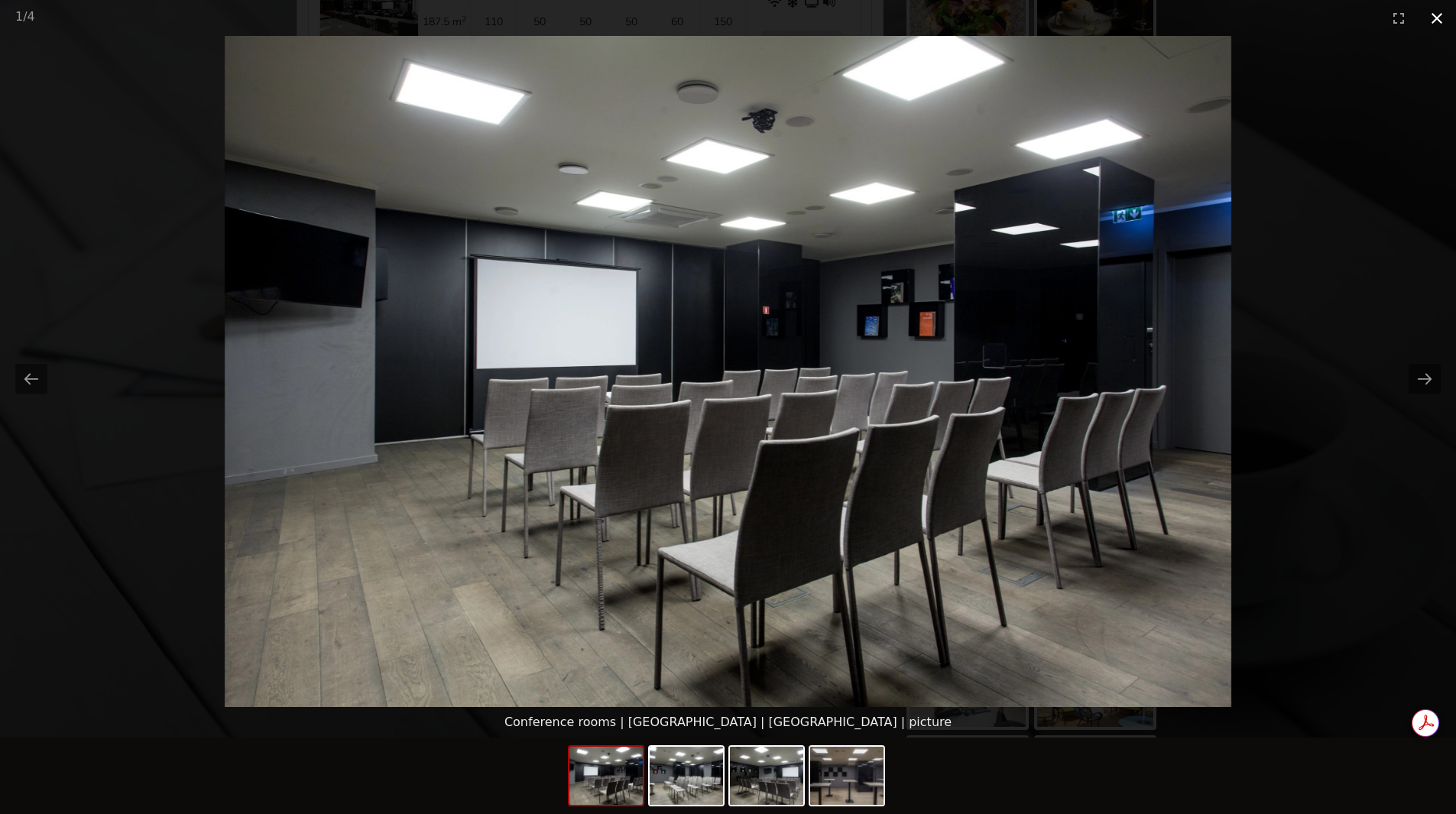
click at [1438, 20] on button "Close gallery" at bounding box center [1436, 18] width 38 height 36
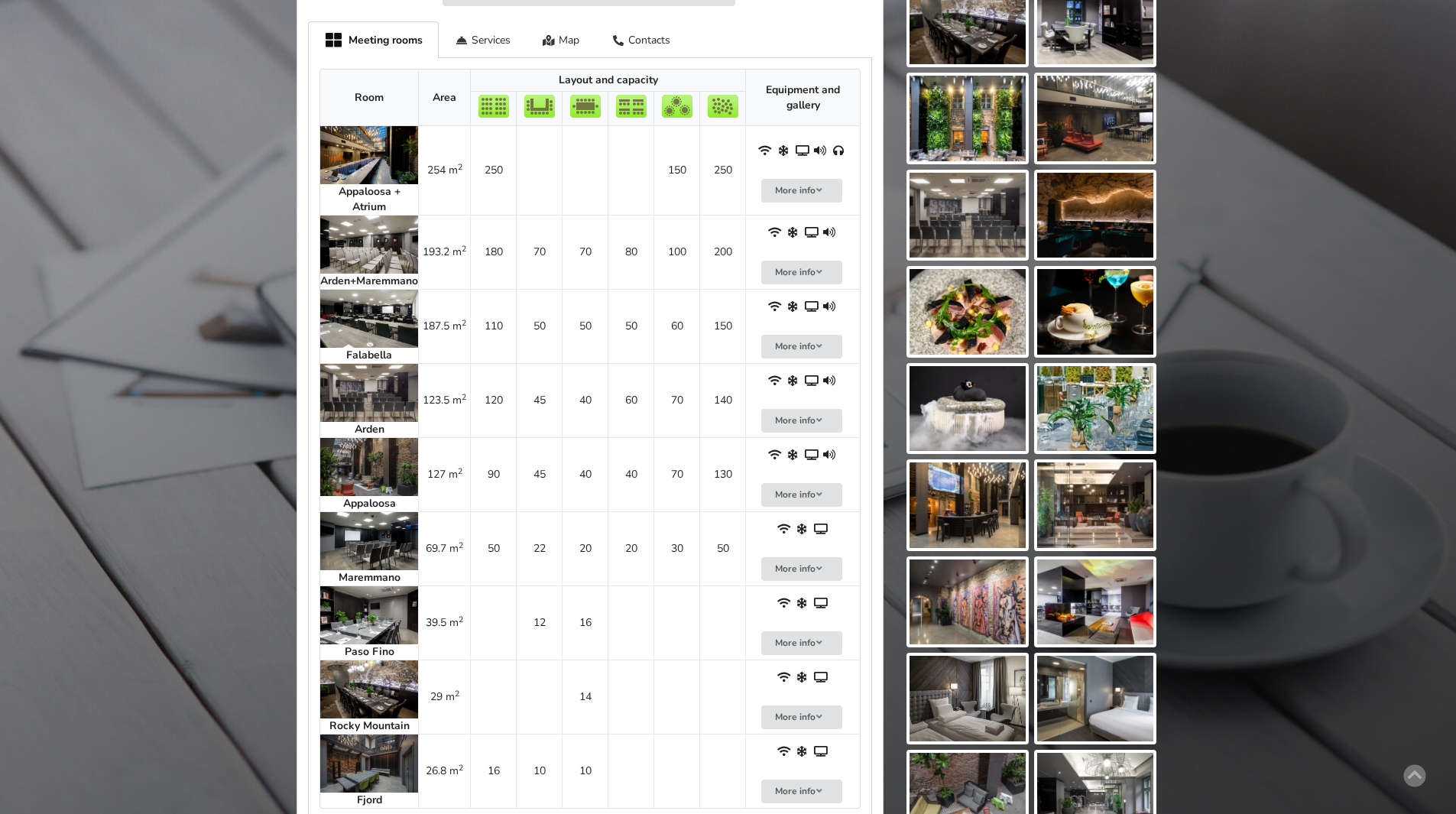
scroll to position [687, 0]
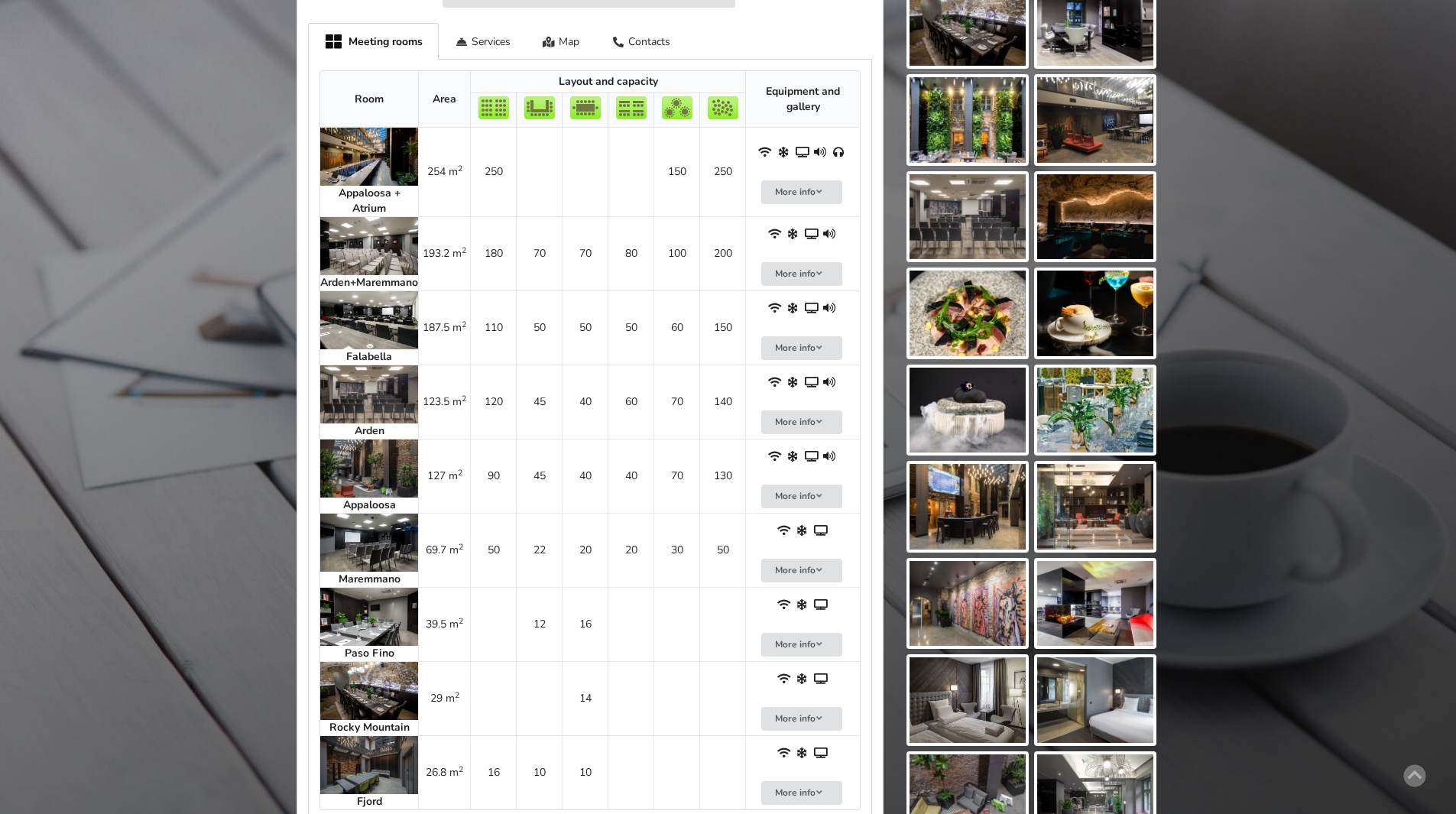
click at [372, 401] on img at bounding box center [368, 394] width 98 height 58
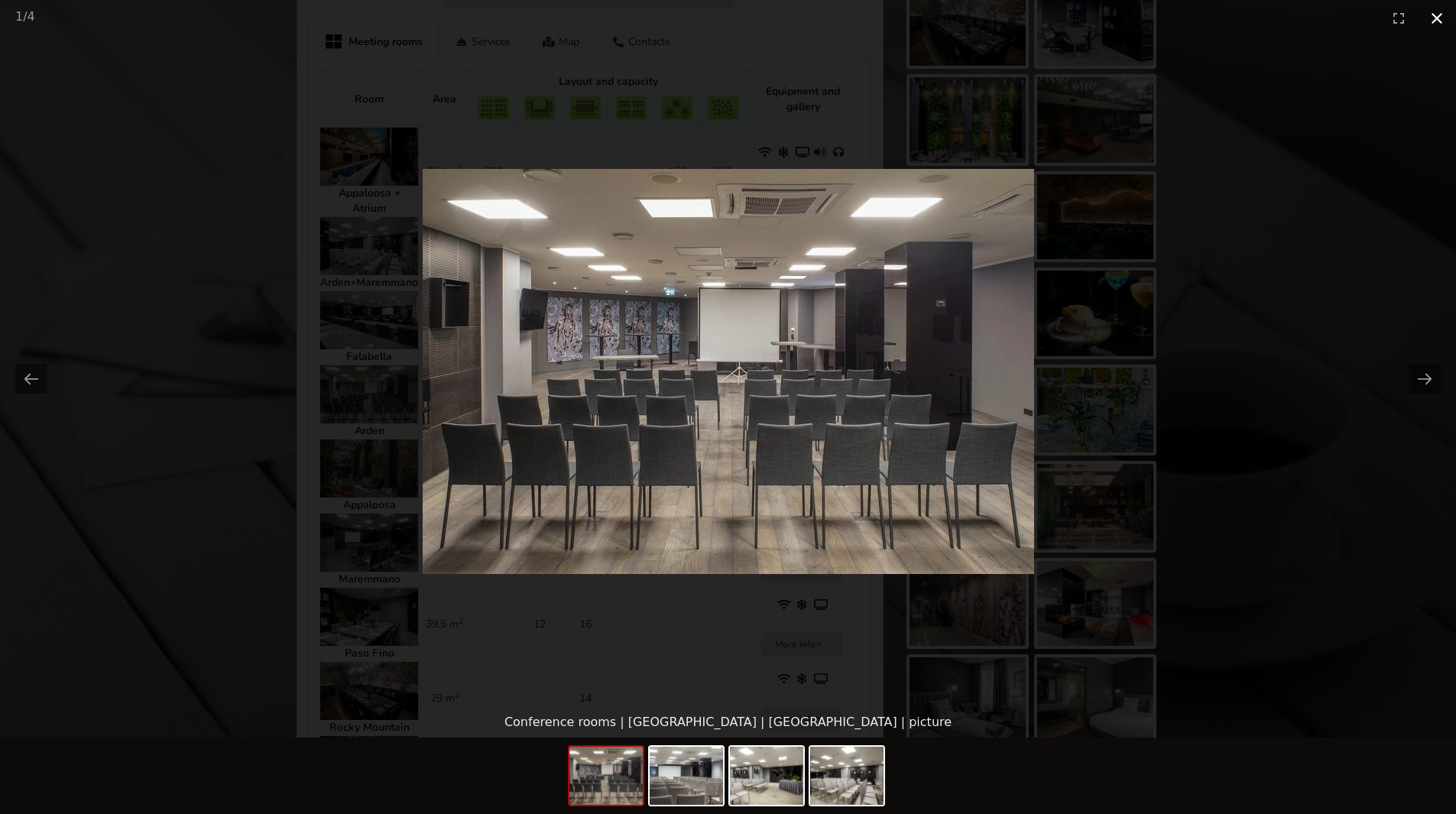
click at [1431, 16] on button "Close gallery" at bounding box center [1436, 18] width 38 height 36
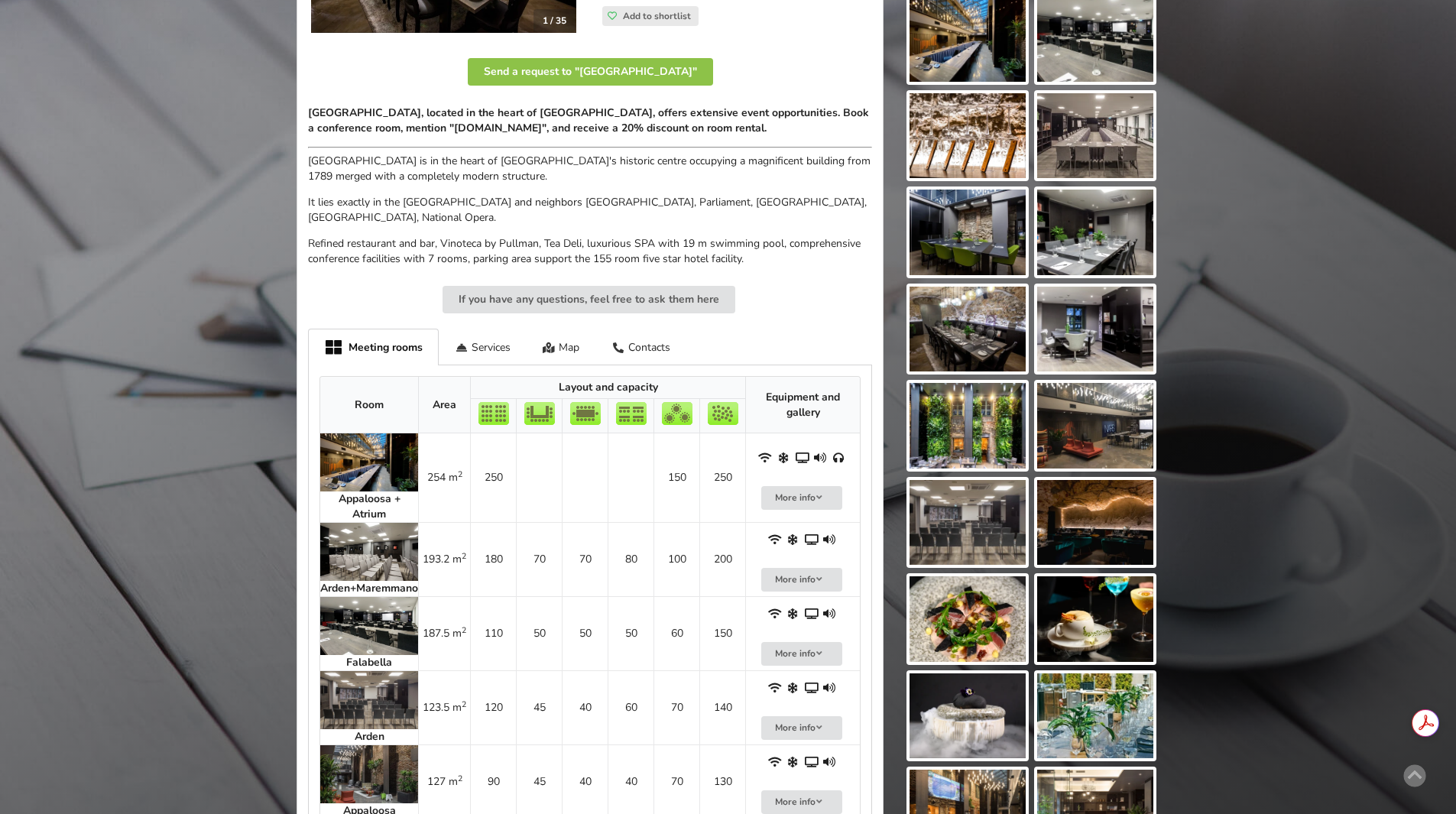
scroll to position [0, 0]
click at [369, 506] on strong "Appaloosa + Atrium" at bounding box center [369, 506] width 62 height 30
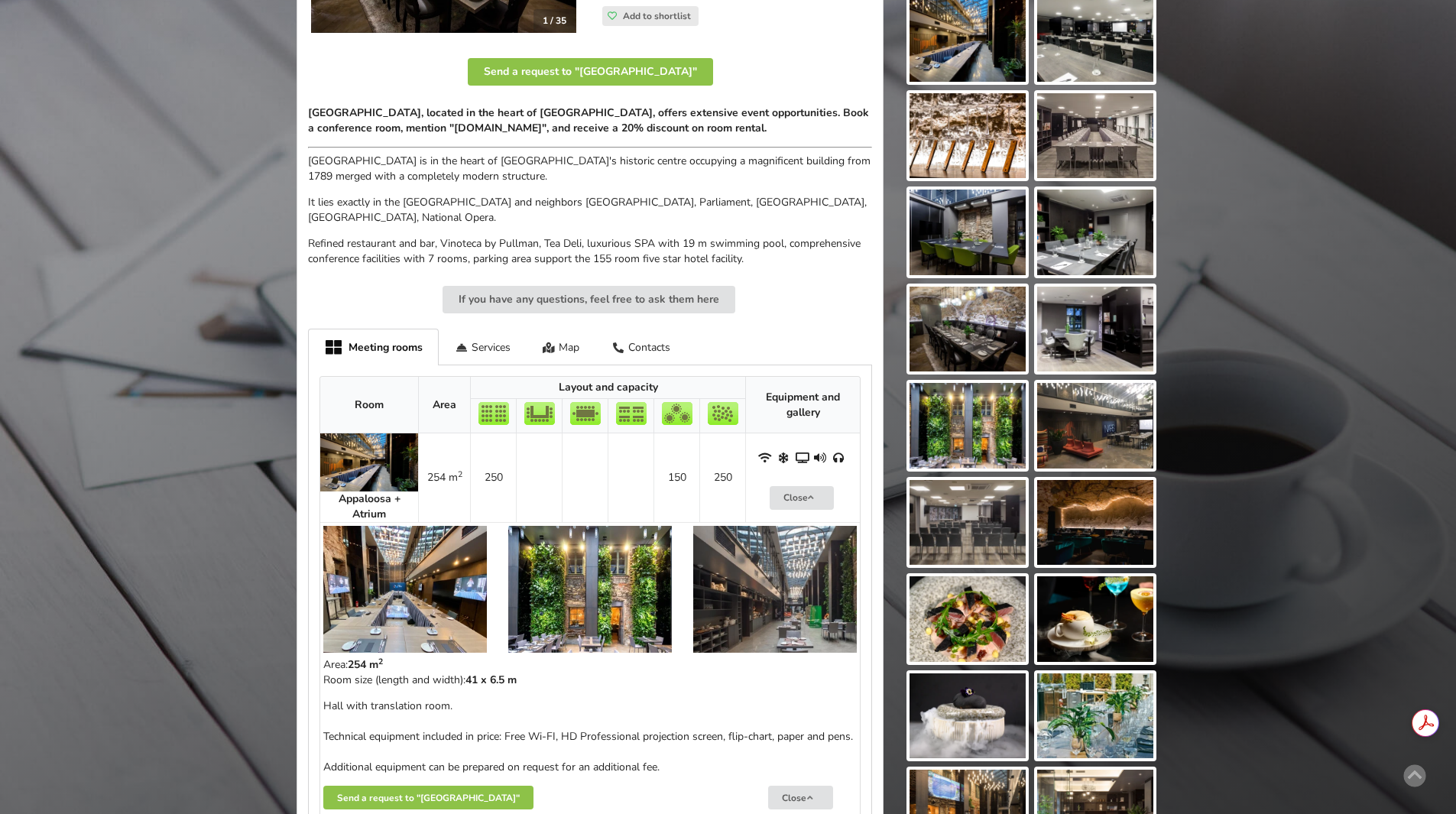
click at [395, 625] on img at bounding box center [405, 588] width 164 height 127
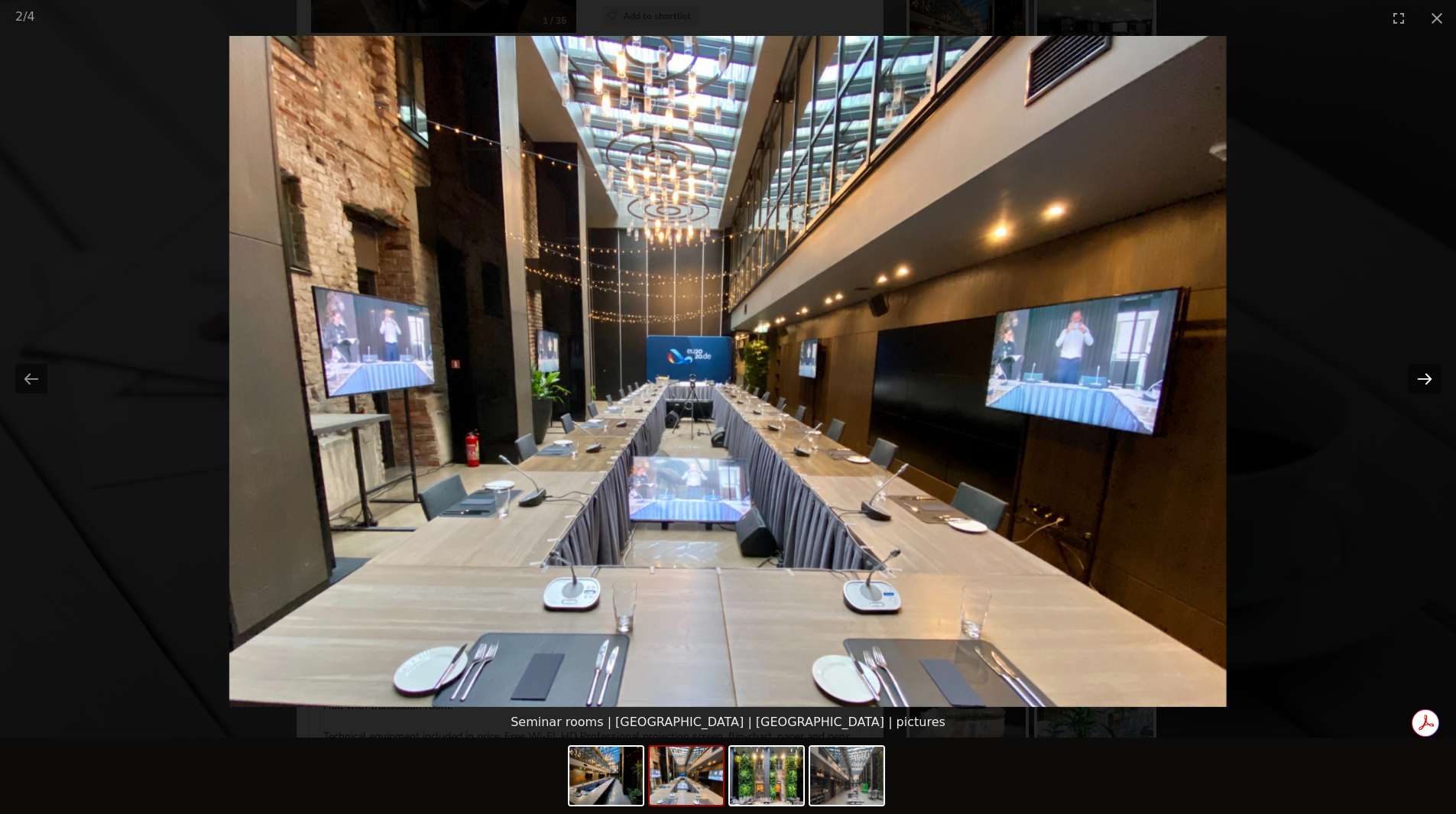
click at [1426, 376] on button "Next slide" at bounding box center [1425, 378] width 32 height 30
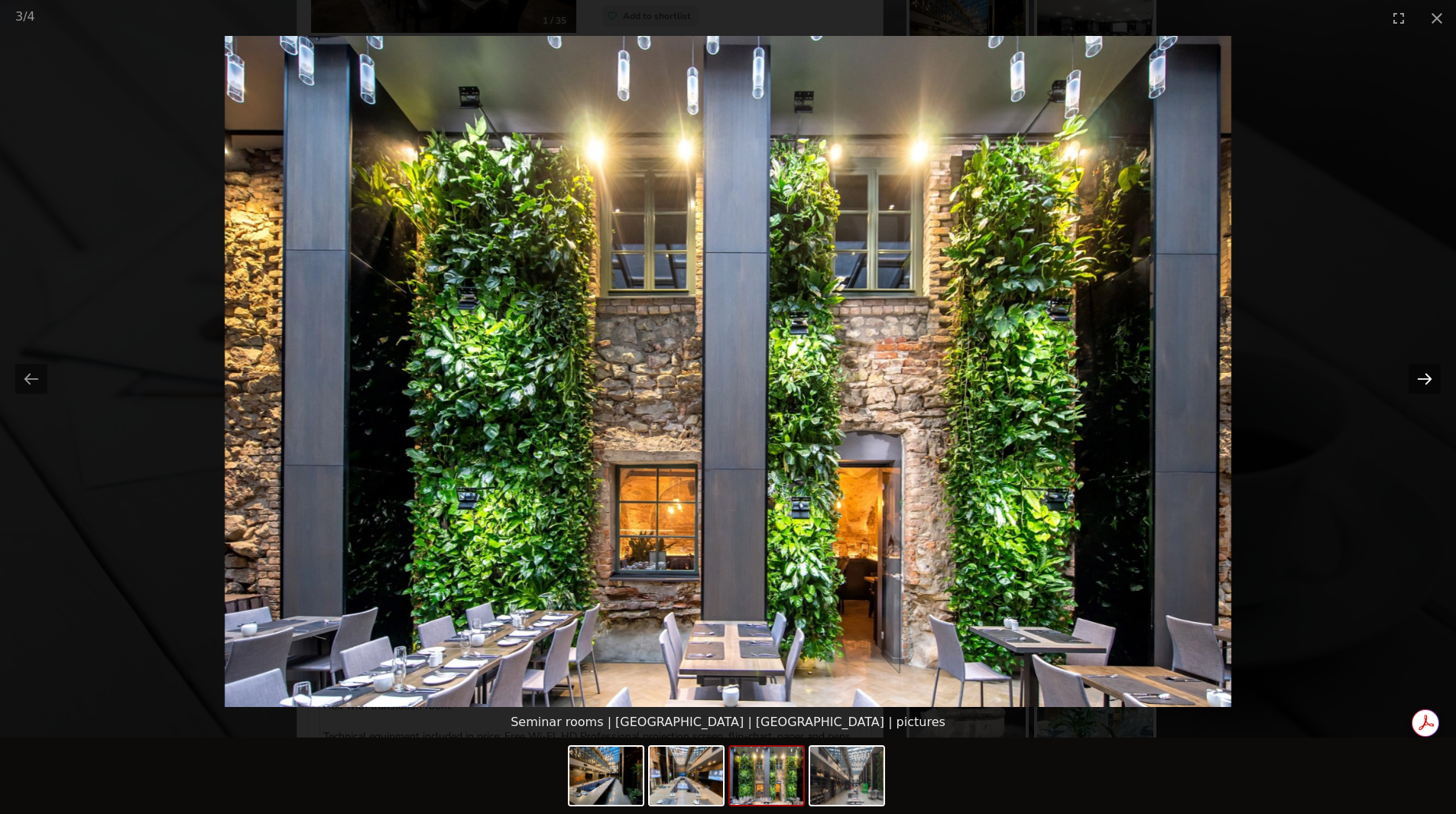
click at [1426, 376] on button "Next slide" at bounding box center [1425, 378] width 32 height 30
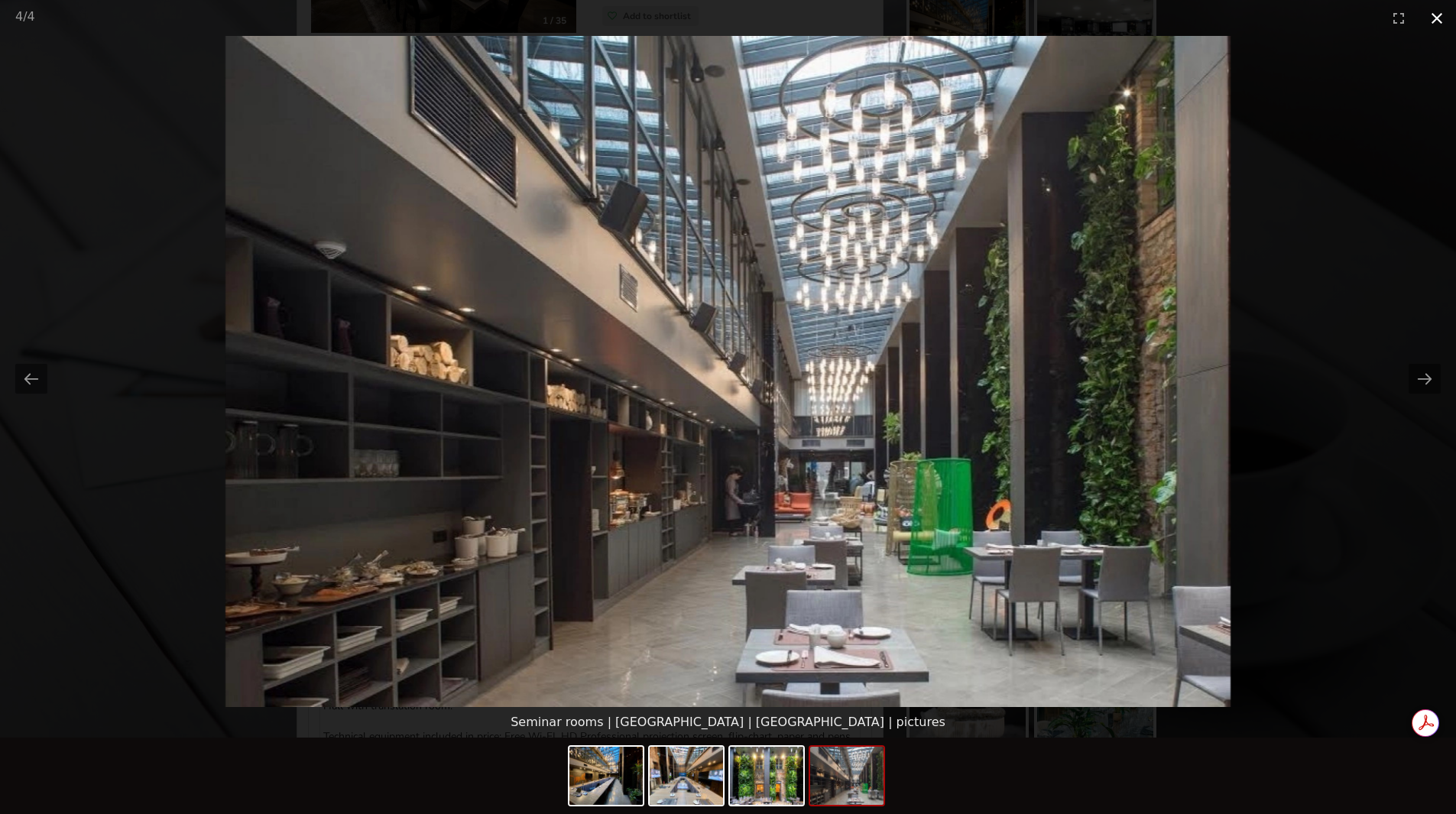
click at [1434, 23] on button "Close gallery" at bounding box center [1436, 18] width 38 height 36
